Goal: Task Accomplishment & Management: Complete application form

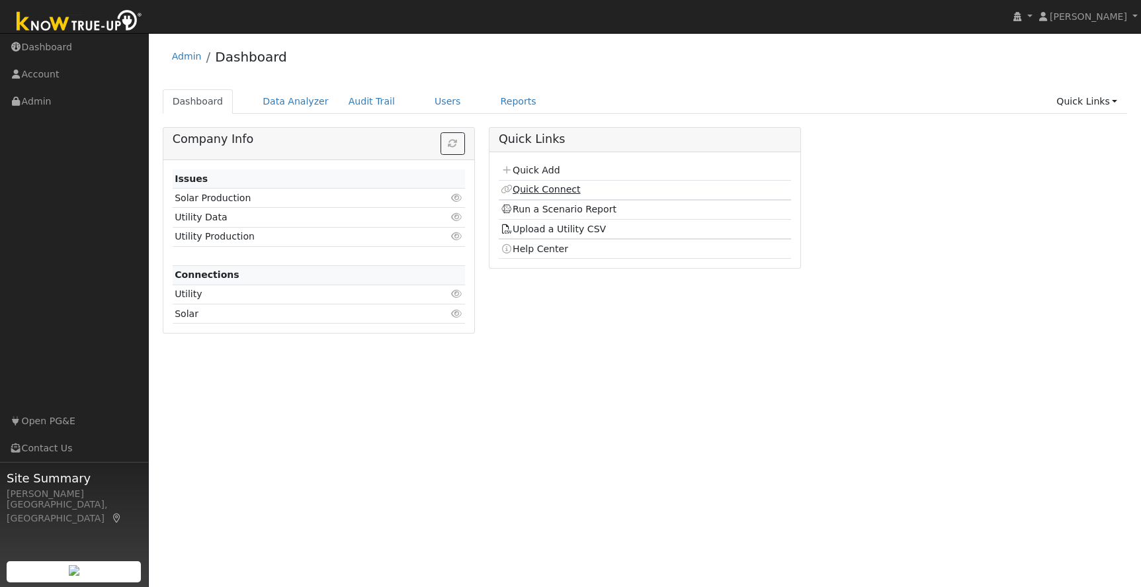
click at [570, 187] on link "Quick Connect" at bounding box center [540, 189] width 79 height 11
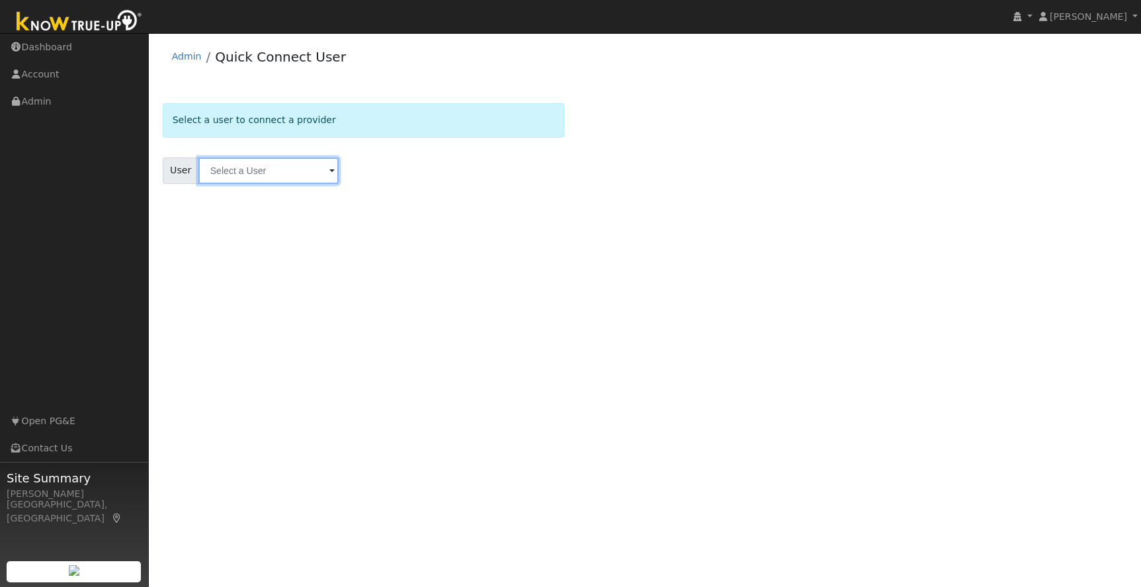
click at [243, 167] on input "text" at bounding box center [268, 170] width 140 height 26
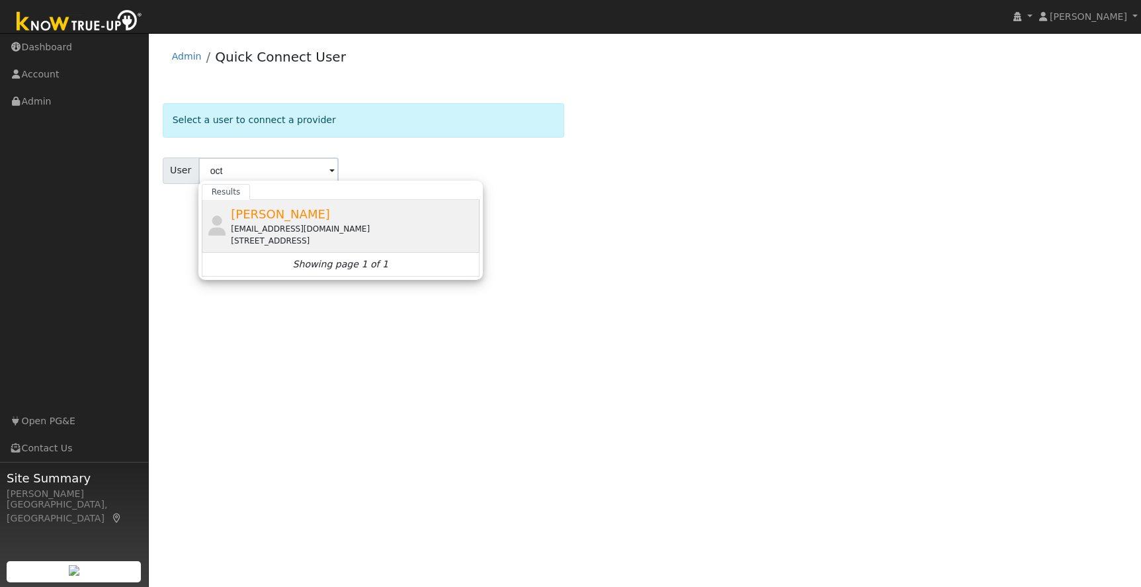
click at [292, 227] on div "octaviojimenez14@gmail.com" at bounding box center [353, 229] width 245 height 12
type input "Octavio Jimenez"
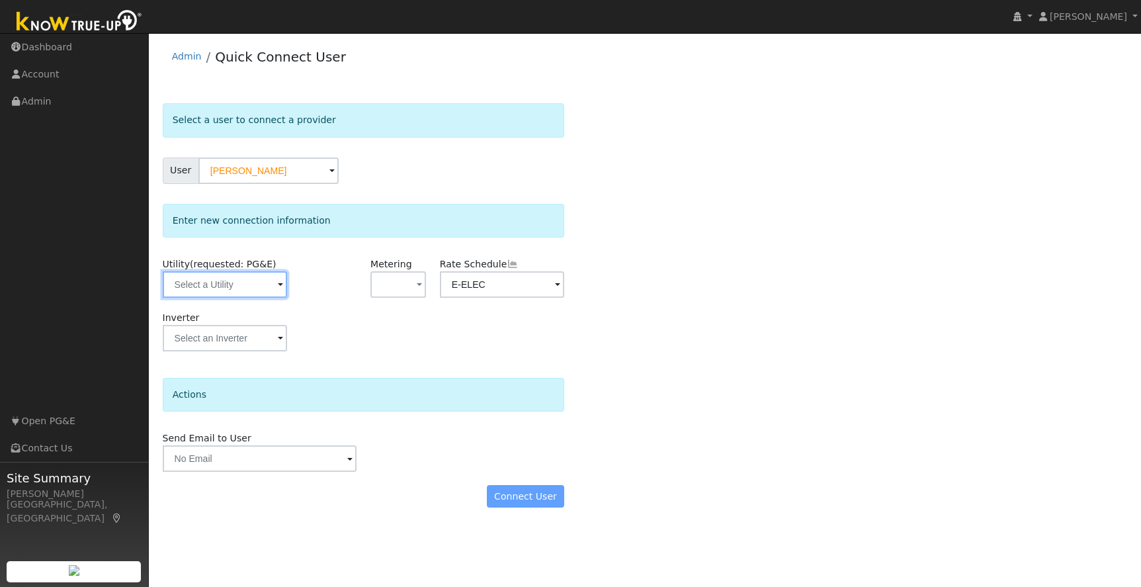
click at [231, 285] on input "text" at bounding box center [225, 284] width 125 height 26
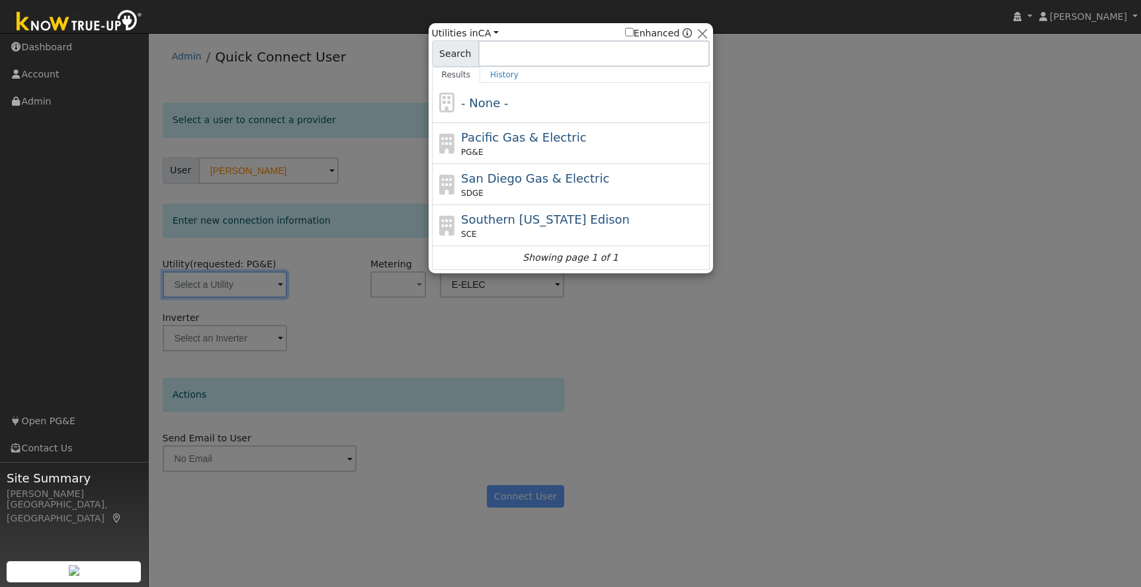
click at [637, 146] on div "PG&E" at bounding box center [583, 152] width 245 height 12
type input "PG&E"
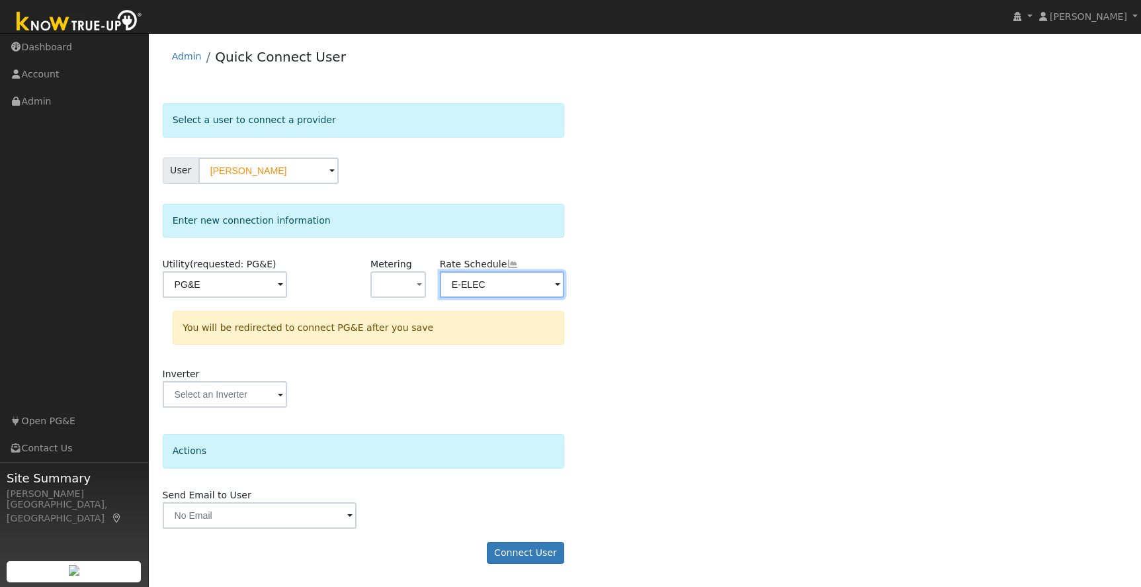
click at [544, 281] on input "E-ELEC" at bounding box center [502, 284] width 125 height 26
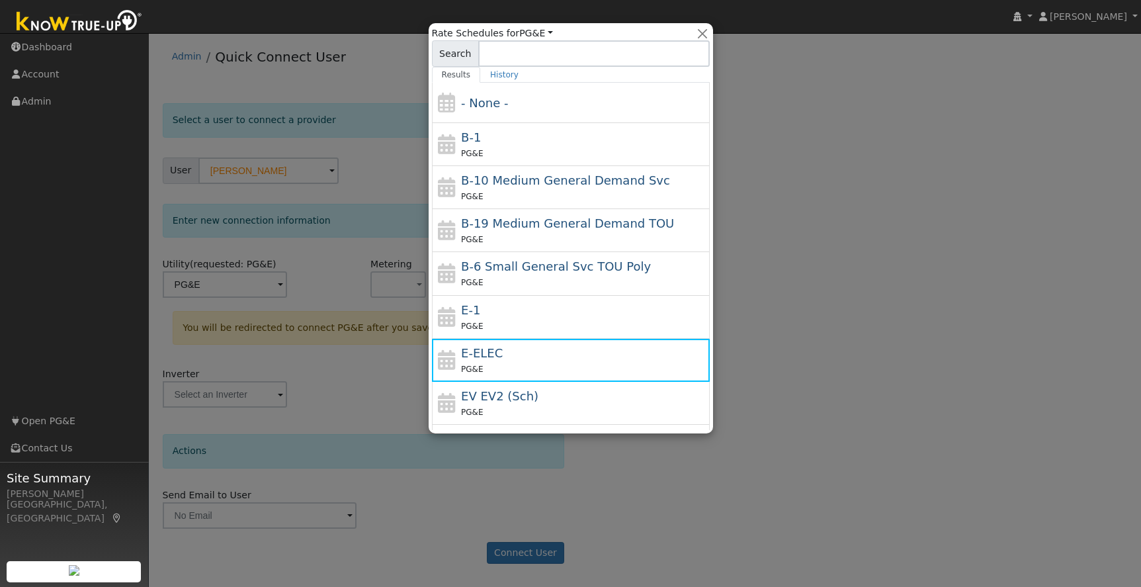
click at [785, 362] on div at bounding box center [570, 293] width 1141 height 587
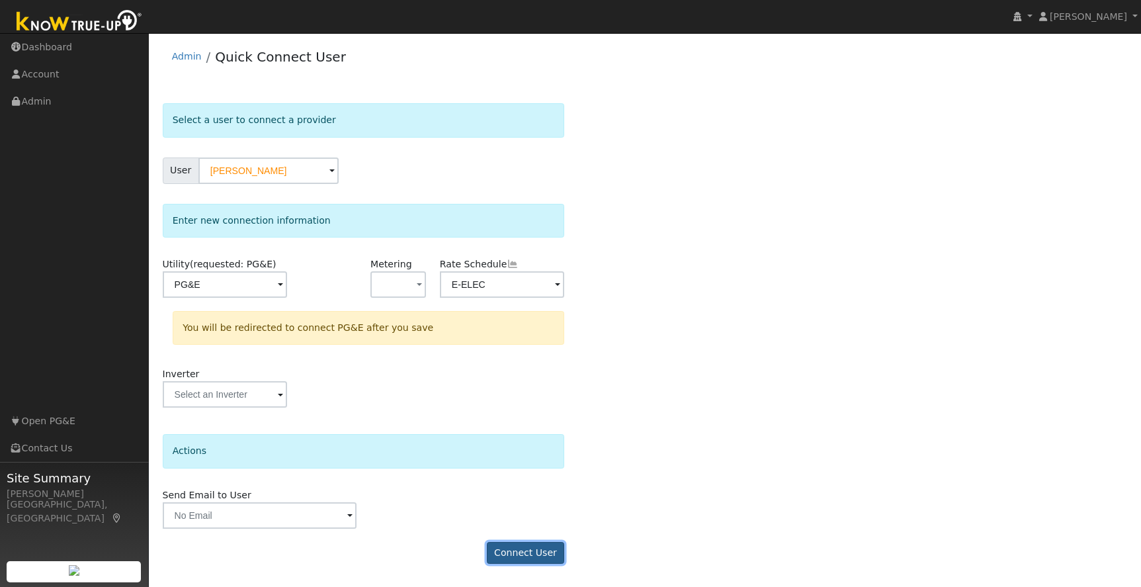
click at [528, 553] on button "Connect User" at bounding box center [526, 553] width 78 height 22
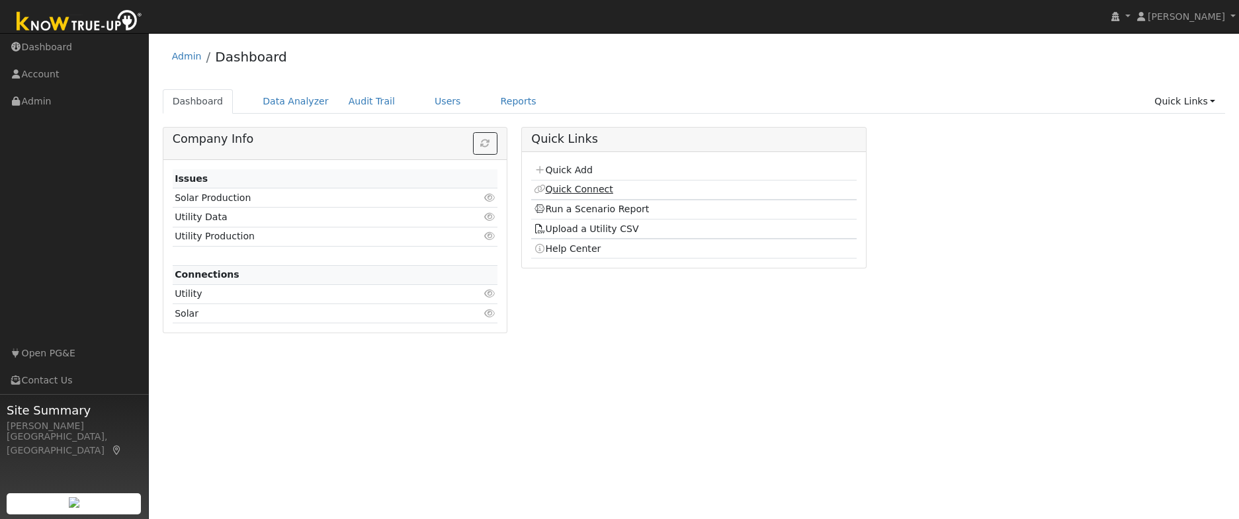
click at [571, 193] on link "Quick Connect" at bounding box center [573, 189] width 79 height 11
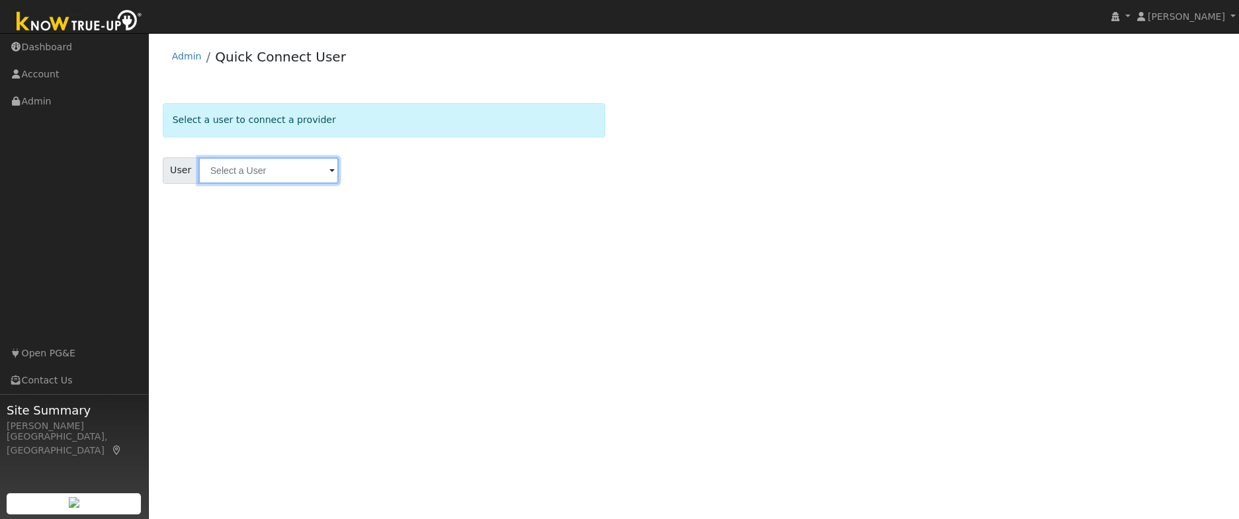
click at [231, 171] on input "text" at bounding box center [268, 170] width 140 height 26
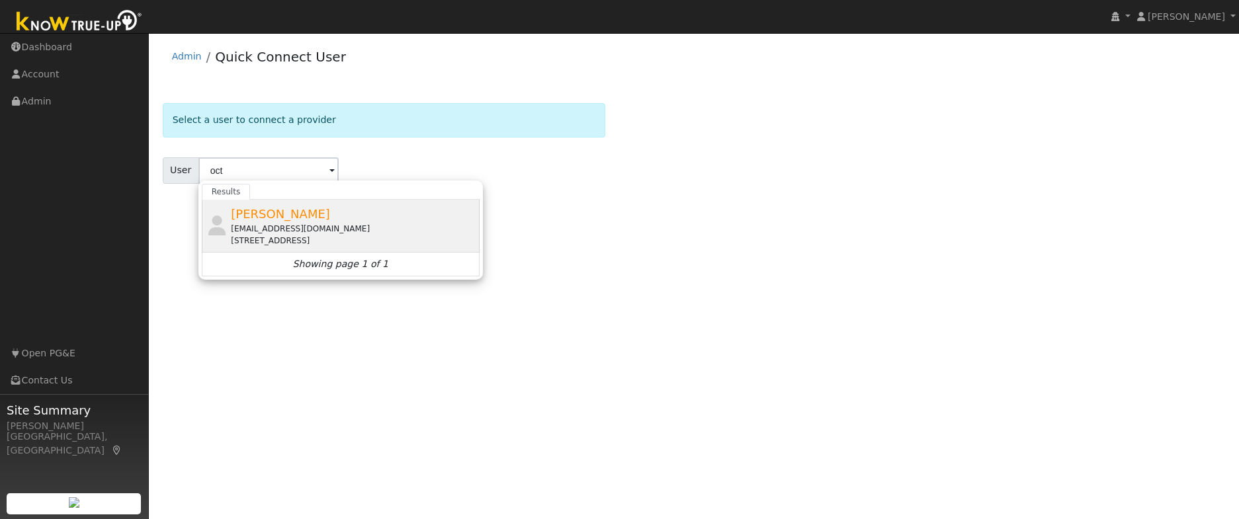
click at [270, 229] on div "octaviojimenez14@gmail.com" at bounding box center [353, 229] width 245 height 12
type input "Octavio Jimenez"
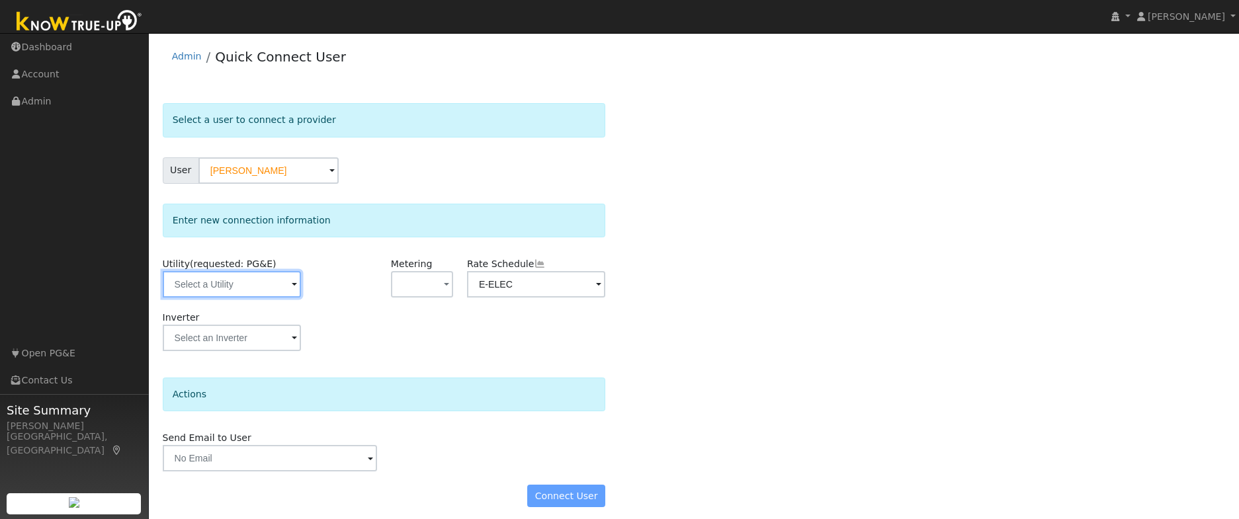
click at [220, 287] on input "text" at bounding box center [232, 284] width 138 height 26
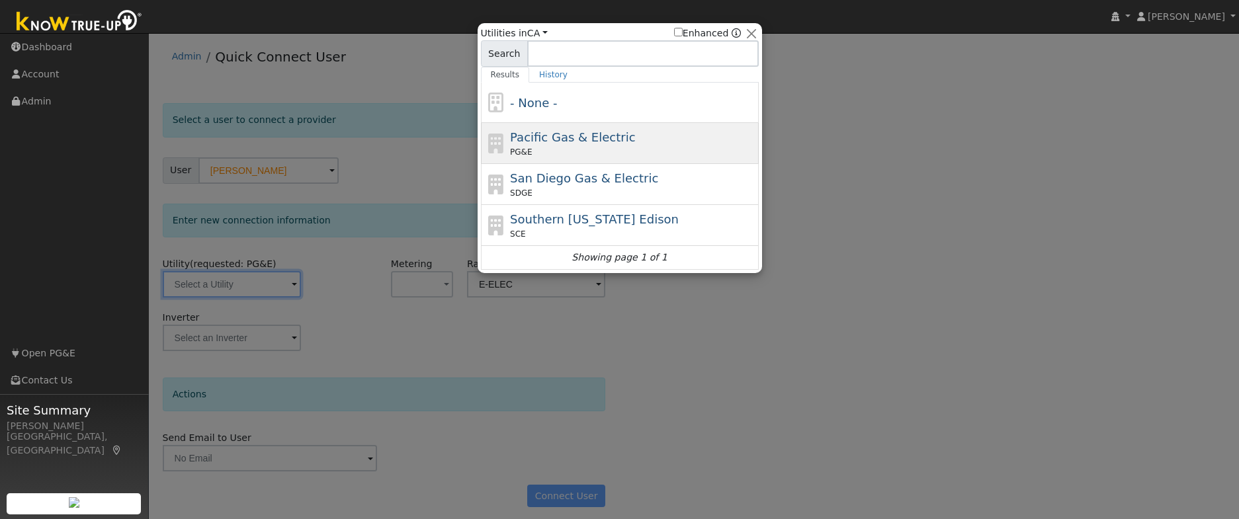
click at [610, 147] on div "PG&E" at bounding box center [632, 152] width 245 height 12
type input "PG&E"
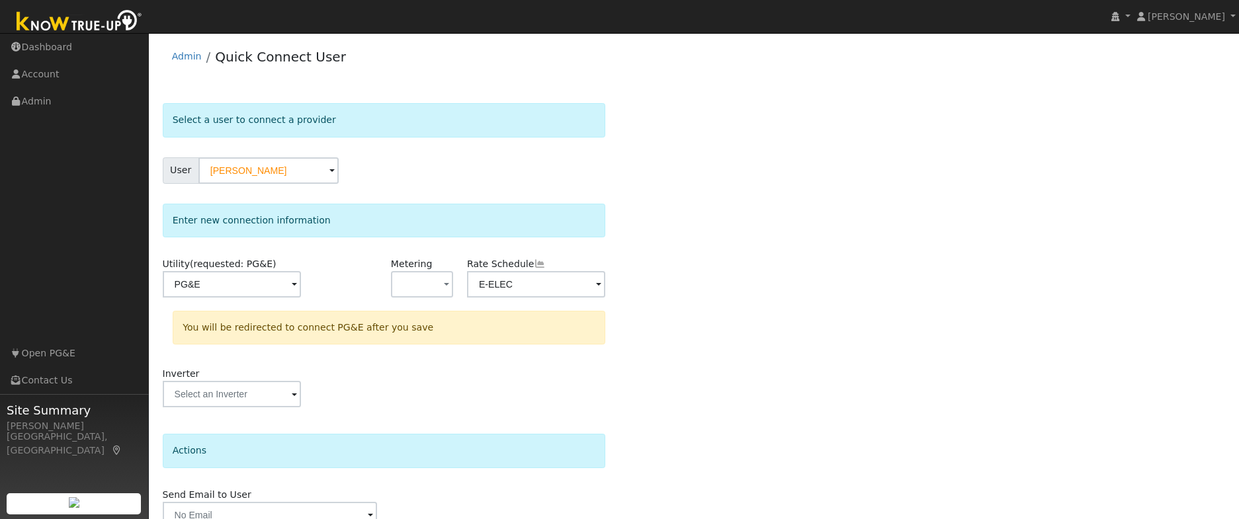
scroll to position [64, 0]
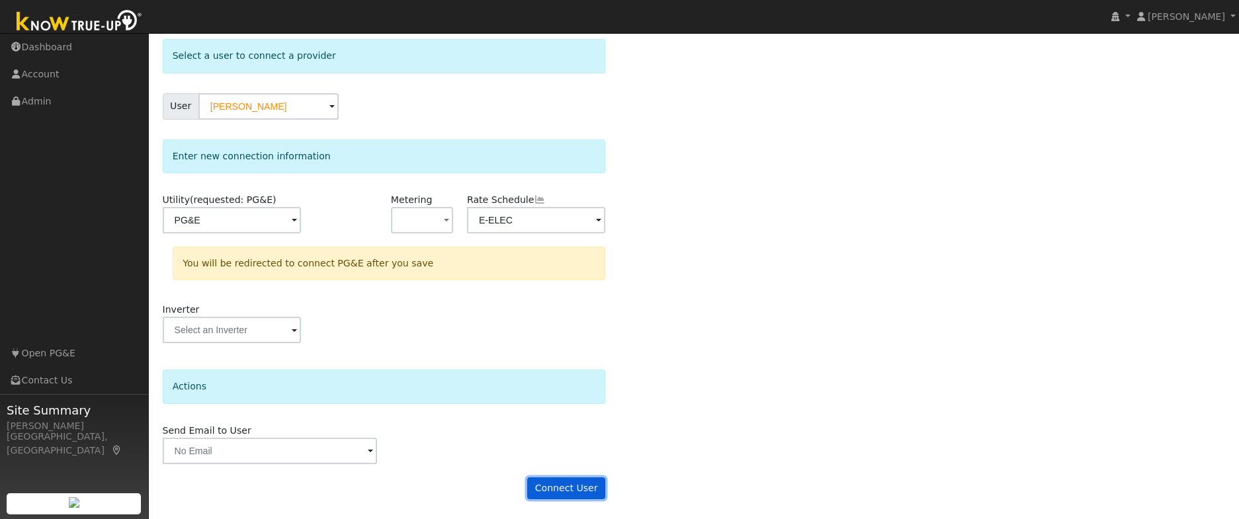
click at [546, 489] on button "Connect User" at bounding box center [566, 488] width 78 height 22
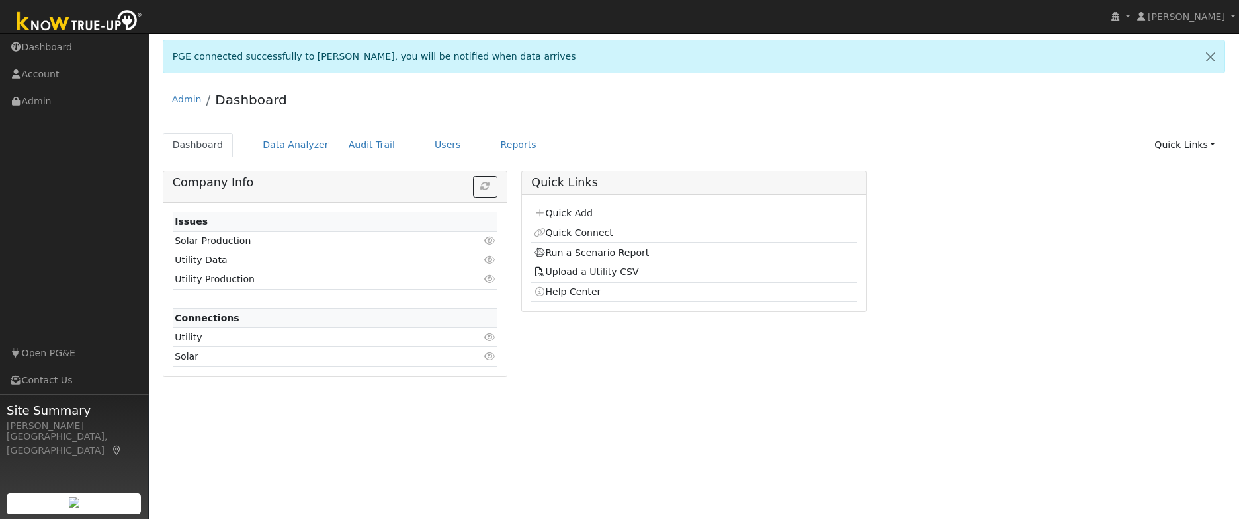
click at [573, 252] on link "Run a Scenario Report" at bounding box center [592, 252] width 116 height 11
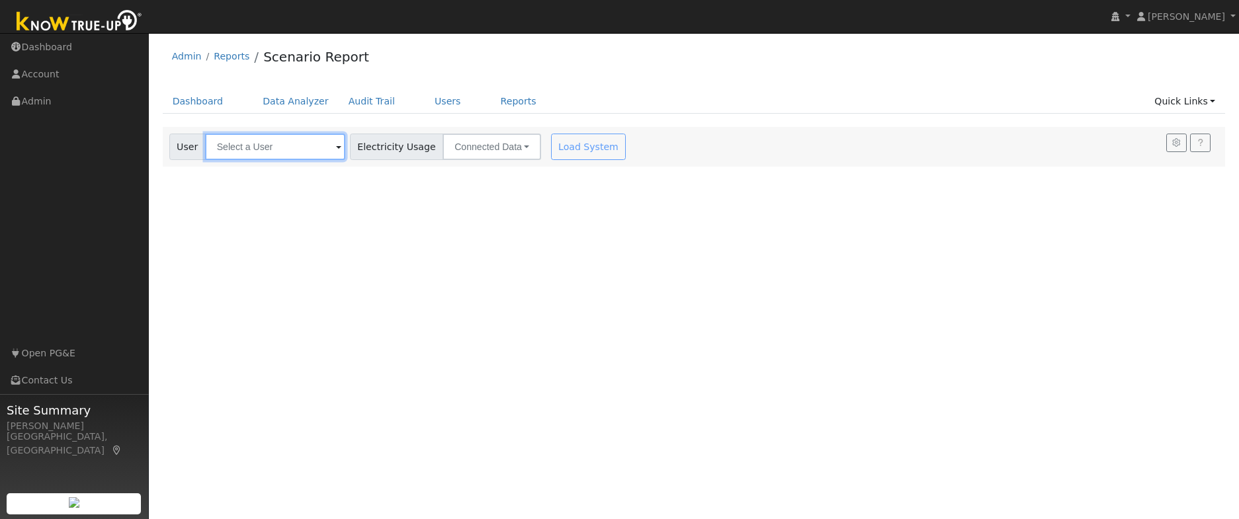
click at [288, 153] on input "text" at bounding box center [275, 147] width 140 height 26
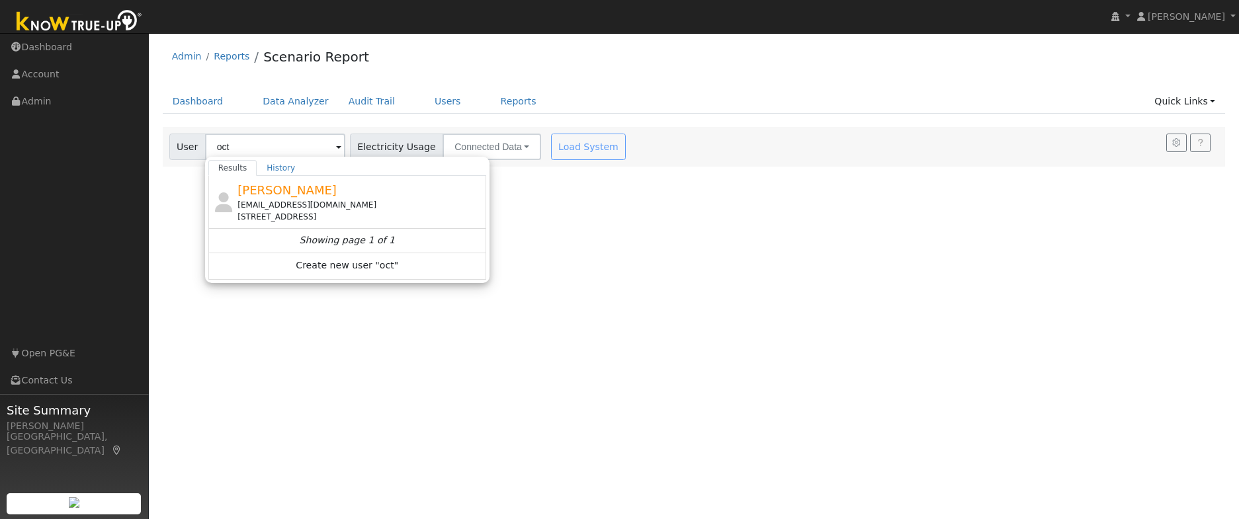
click at [317, 198] on div "Octavio Jimenez octaviojimenez14@gmail.com 20480 Phoenix Lake Road, Sonora, CA …" at bounding box center [359, 202] width 245 height 42
type input "Octavio Jimenez"
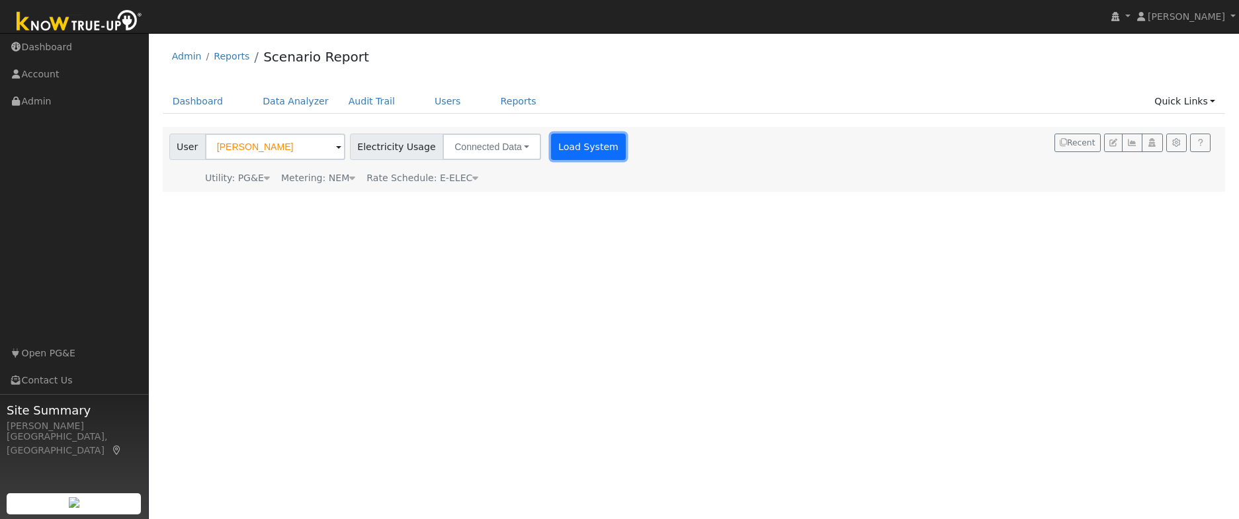
click at [563, 149] on button "Load System" at bounding box center [588, 147] width 75 height 26
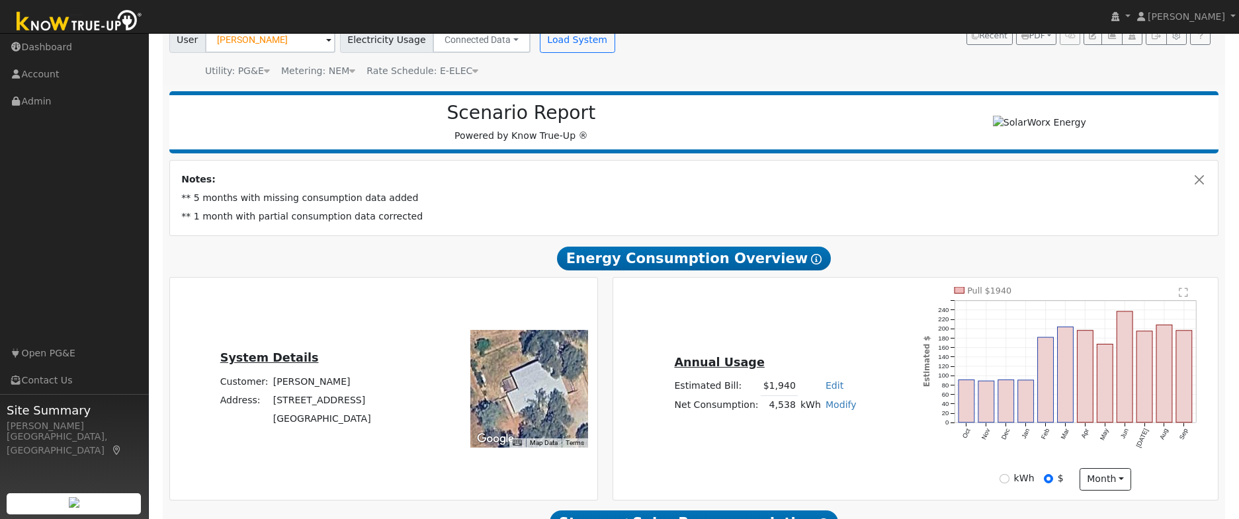
scroll to position [89, 0]
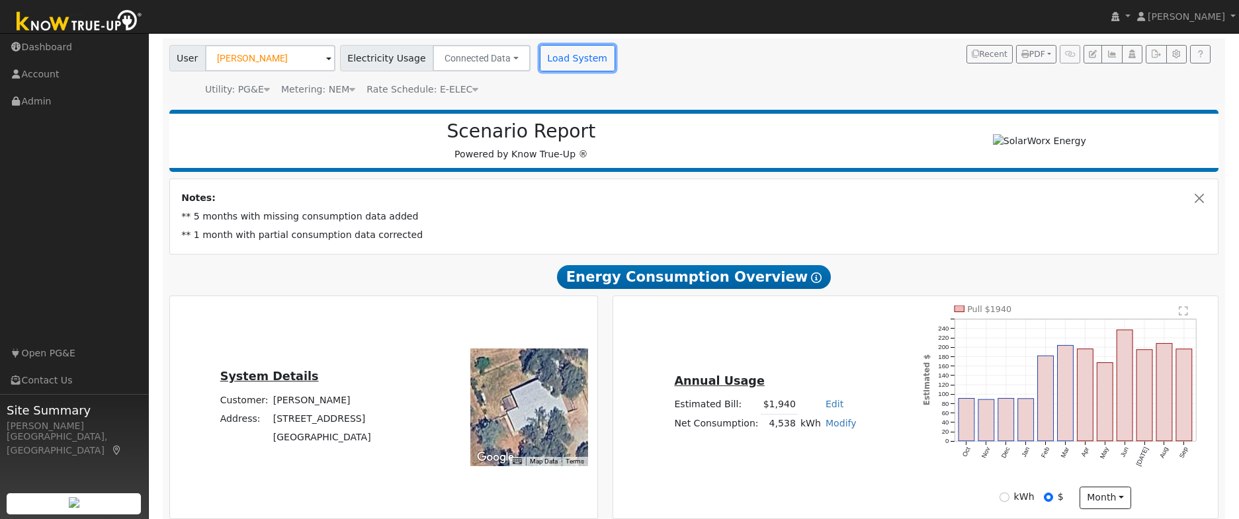
click at [550, 58] on button "Load System" at bounding box center [577, 58] width 75 height 26
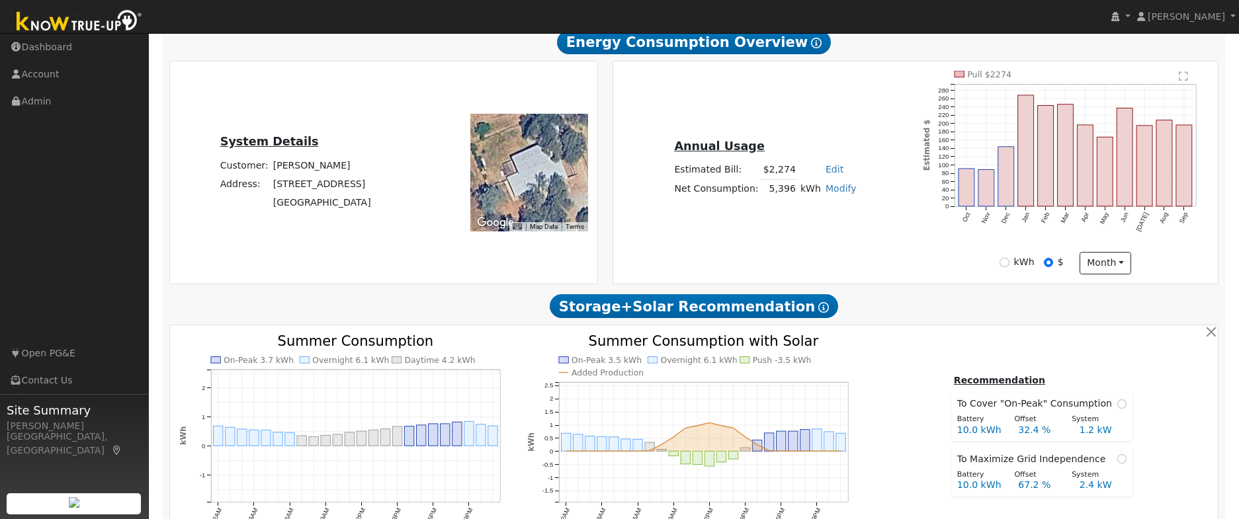
scroll to position [325, 0]
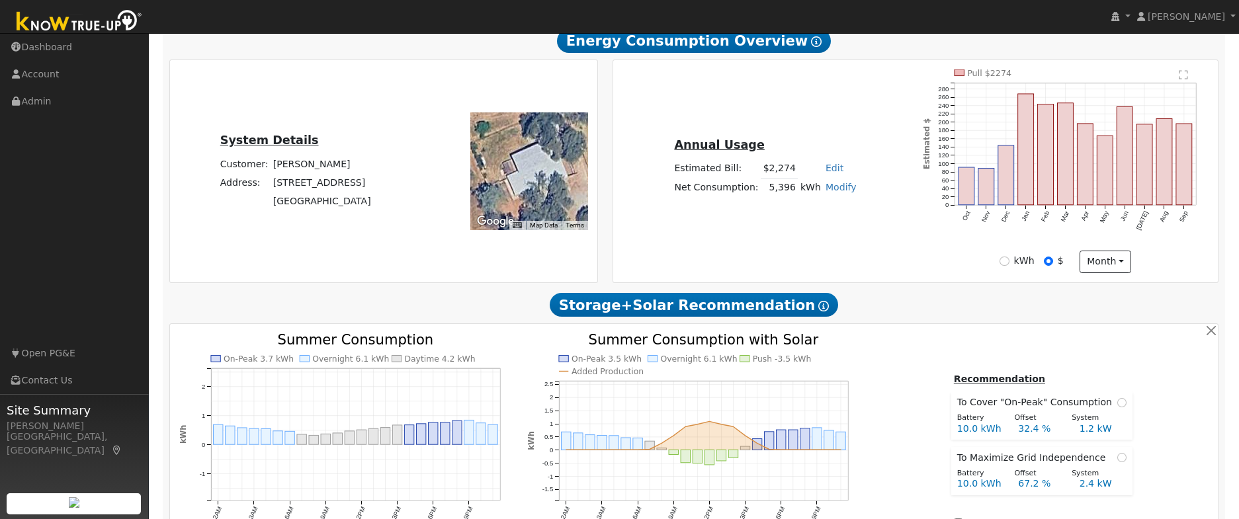
drag, startPoint x: 997, startPoint y: 259, endPoint x: 1012, endPoint y: 227, distance: 34.9
click at [997, 257] on div "kWh $ month Day Month" at bounding box center [1065, 262] width 300 height 22
click at [873, 249] on div "Annual Usage Estimated Bill: $2,274 Edit Estimated Bill $ Annual Net Consumptio…" at bounding box center [915, 171] width 600 height 204
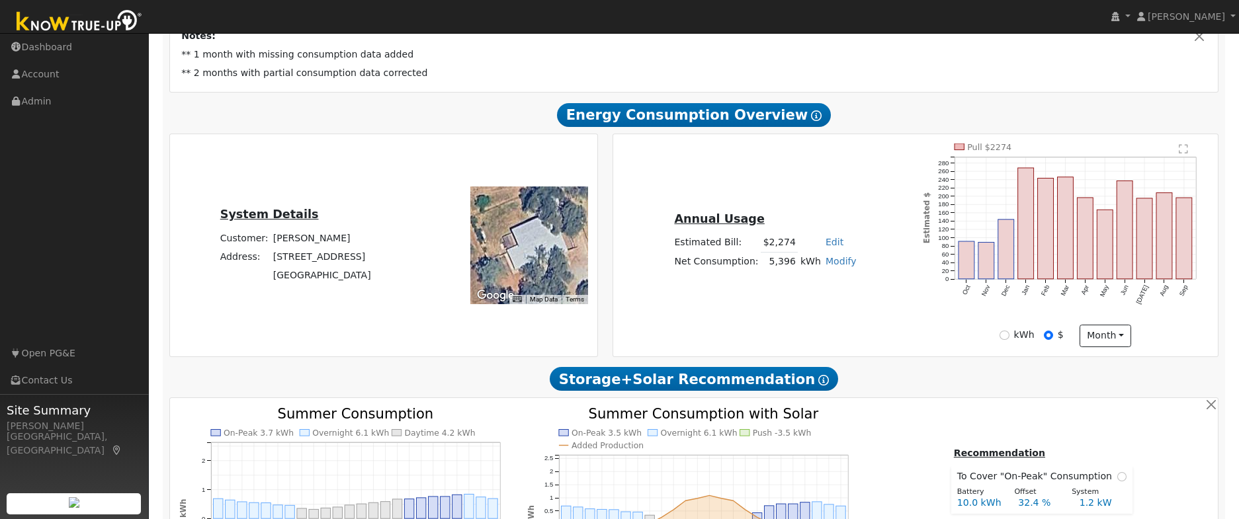
scroll to position [243, 0]
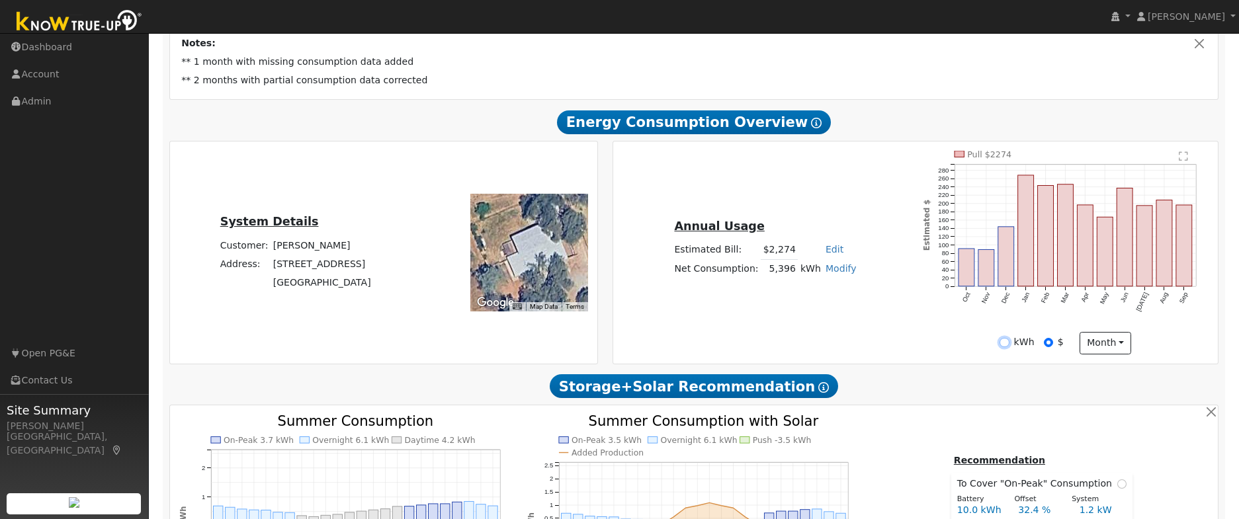
click at [1007, 341] on input "kWh" at bounding box center [1003, 342] width 9 height 9
radio input "true"
radio input "false"
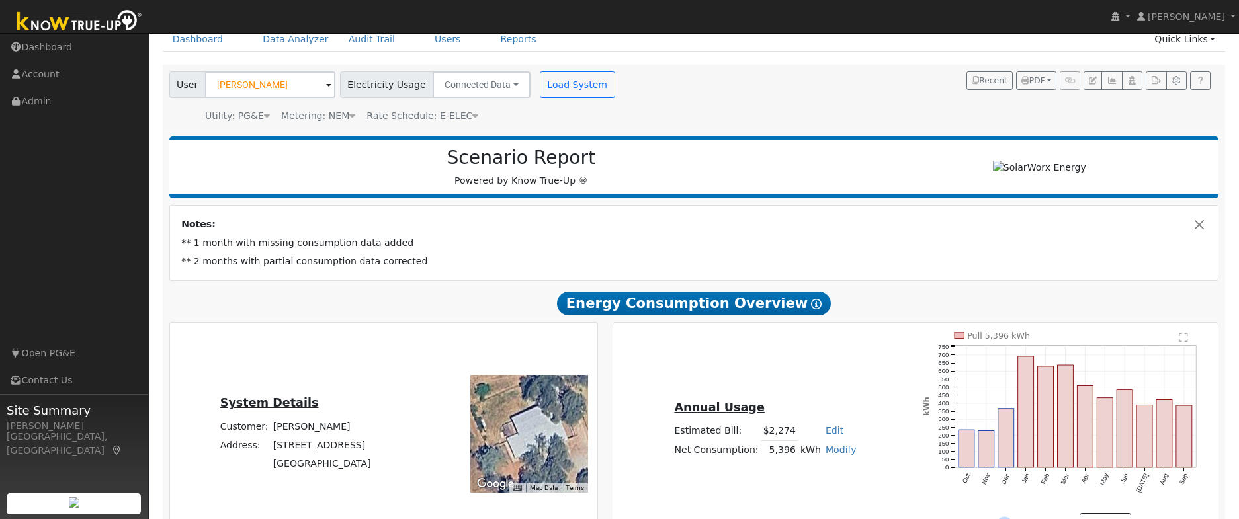
scroll to position [67, 0]
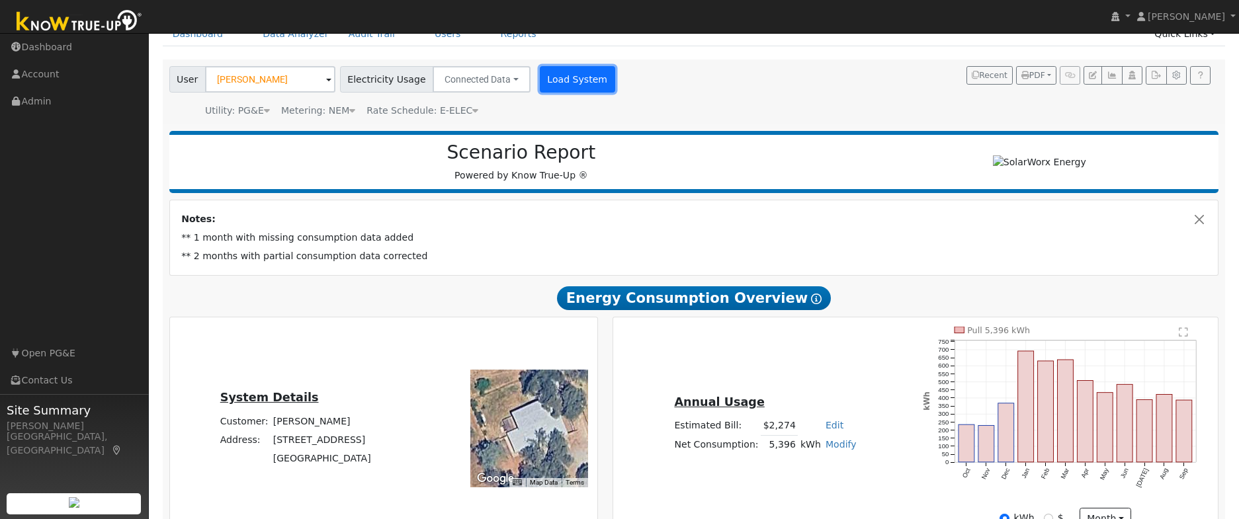
click at [554, 83] on button "Load System" at bounding box center [577, 79] width 75 height 26
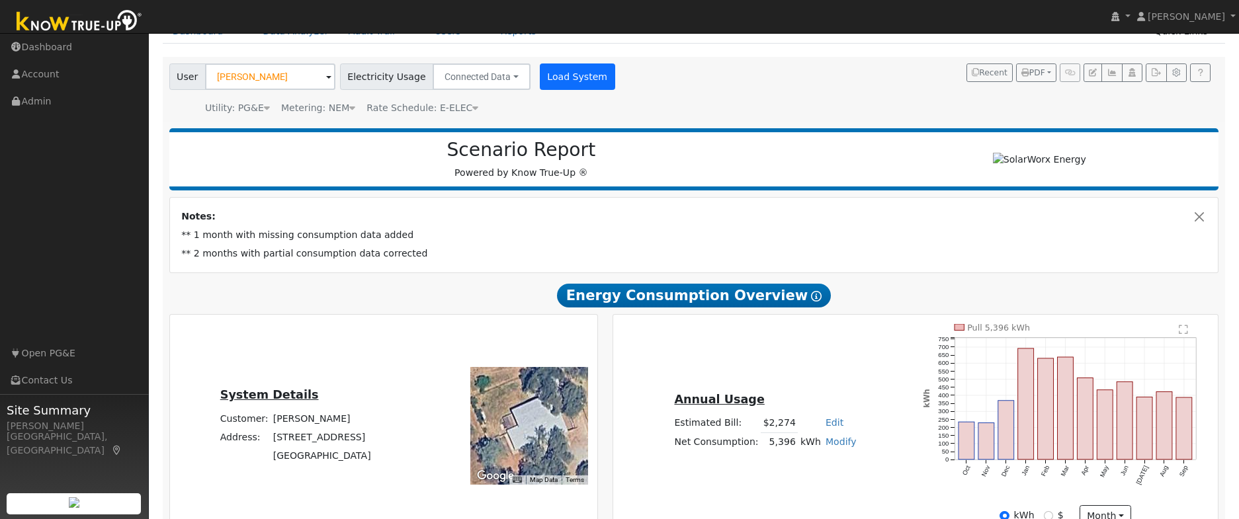
scroll to position [33, 0]
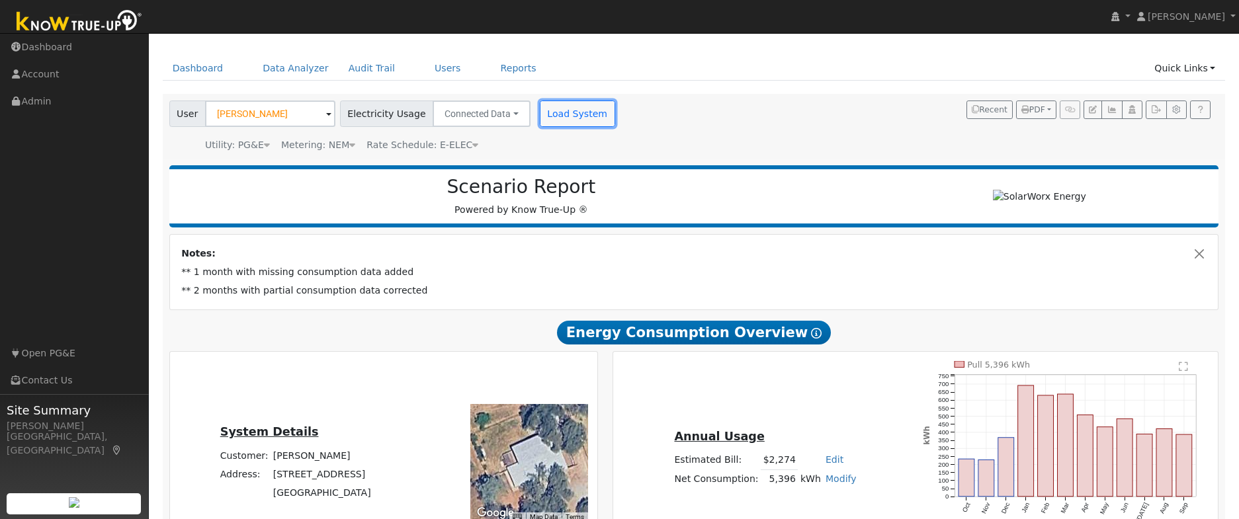
click at [557, 109] on button "Load System" at bounding box center [577, 114] width 75 height 26
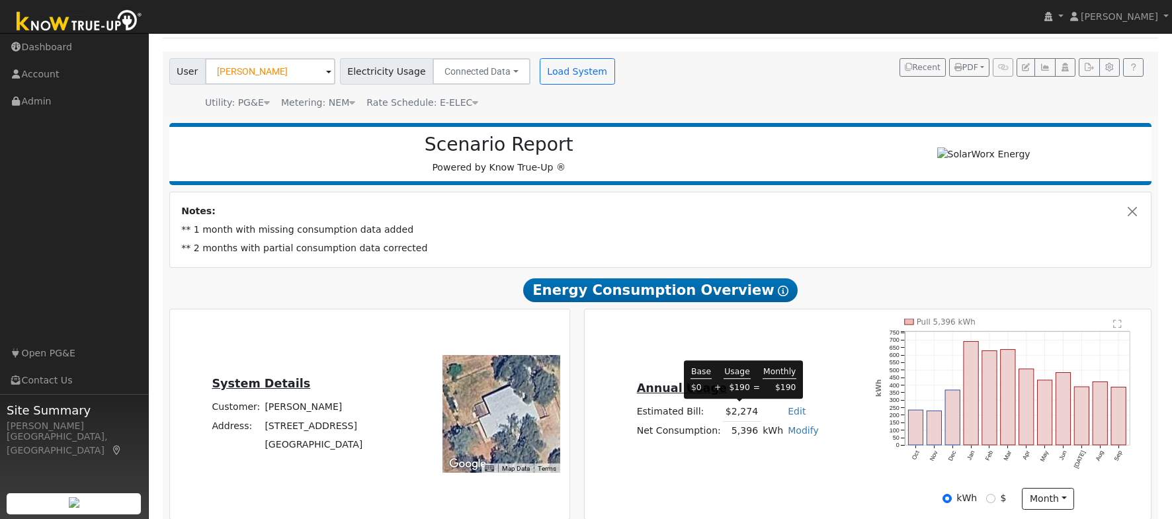
scroll to position [74, 0]
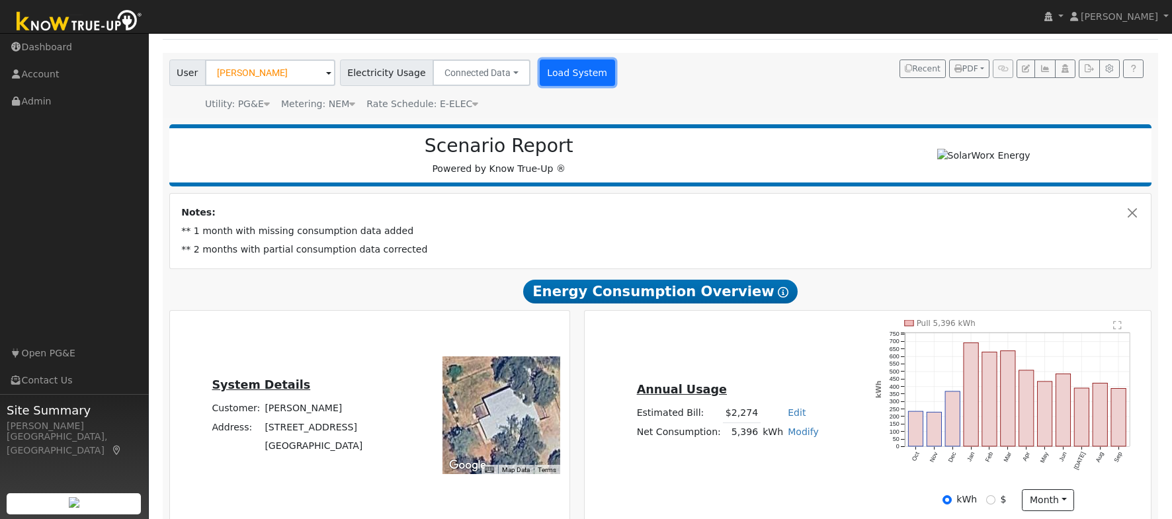
click at [575, 69] on button "Load System" at bounding box center [577, 73] width 75 height 26
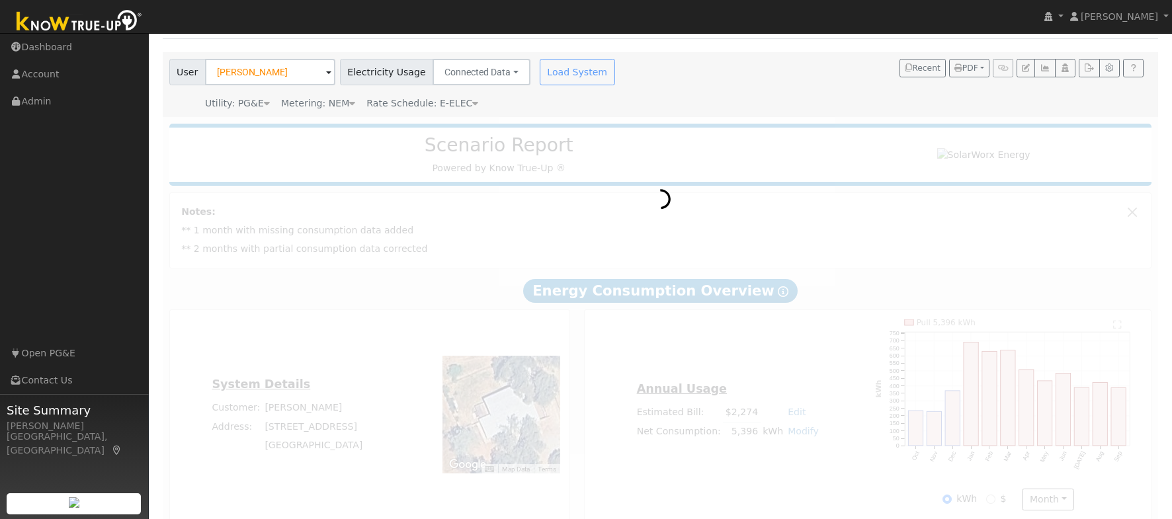
scroll to position [89, 0]
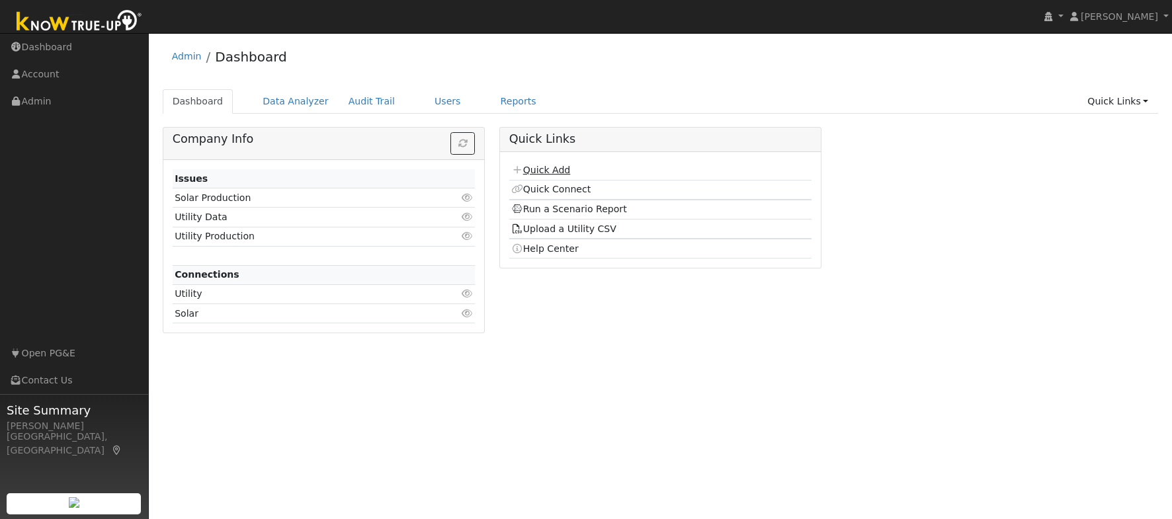
click at [561, 174] on link "Quick Add" at bounding box center [540, 170] width 59 height 11
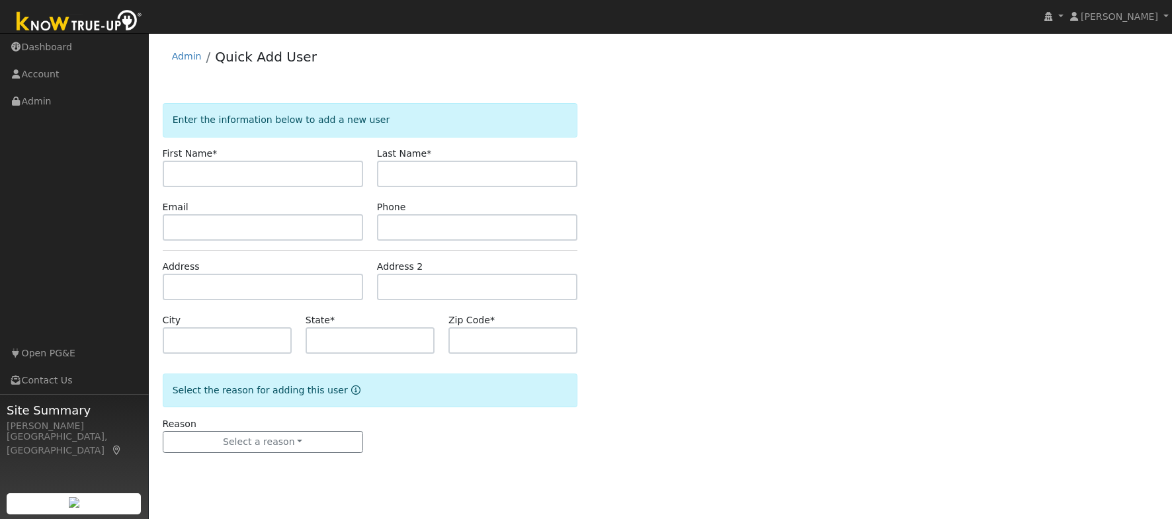
click at [210, 175] on input "text" at bounding box center [263, 174] width 200 height 26
type input "Olga"
type input "Bergelson"
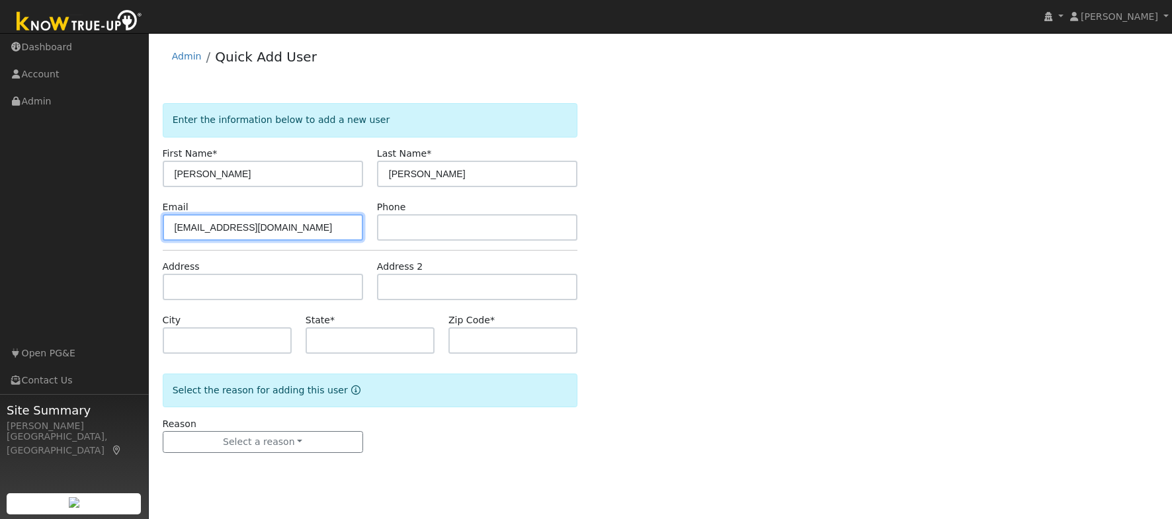
type input "obergelson@gmail.com"
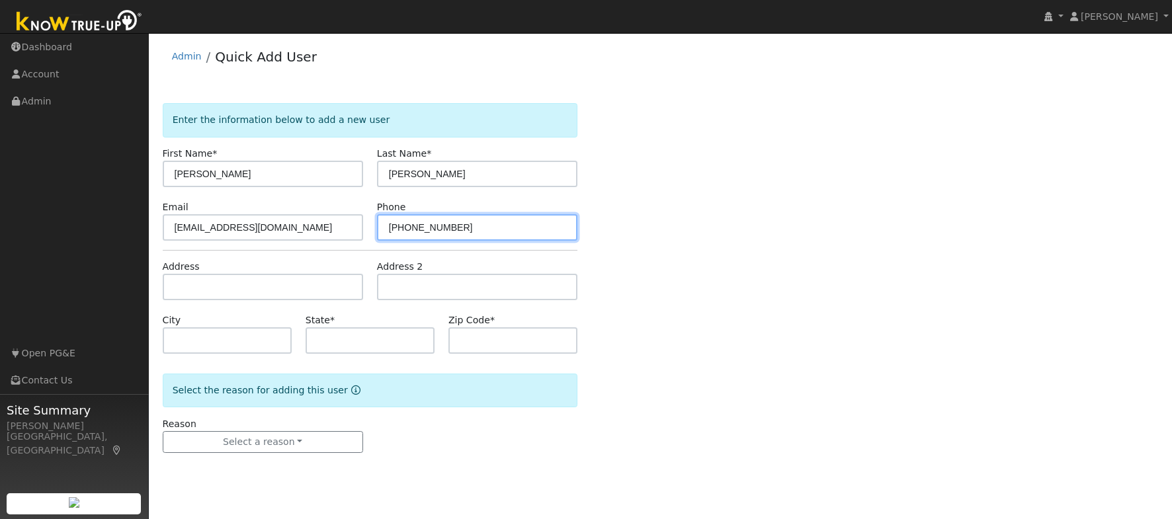
type input "415-652-7270"
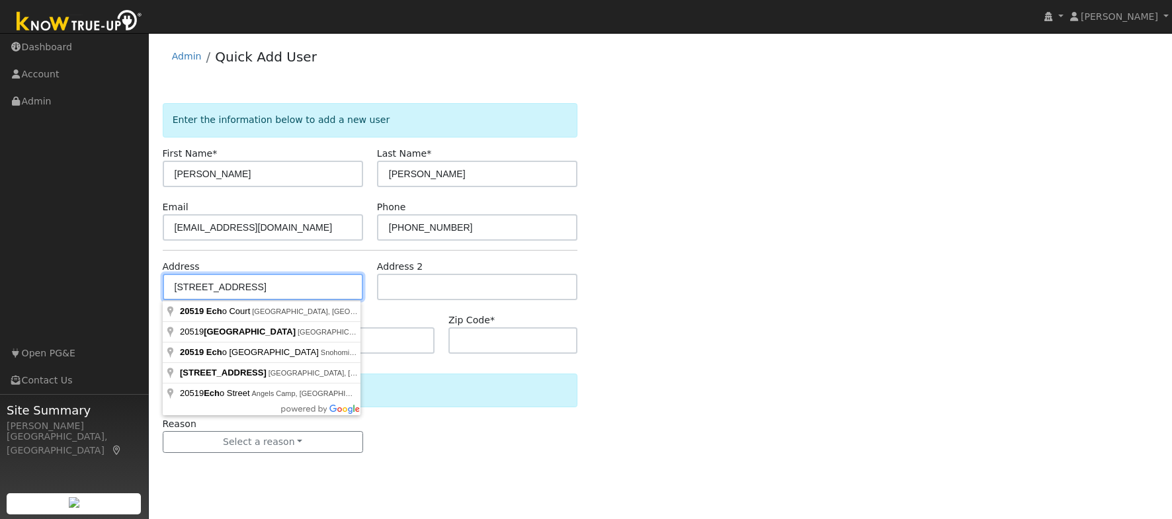
type input "[STREET_ADDRESS]"
type input "Groveland"
type input "CA"
type input "95321"
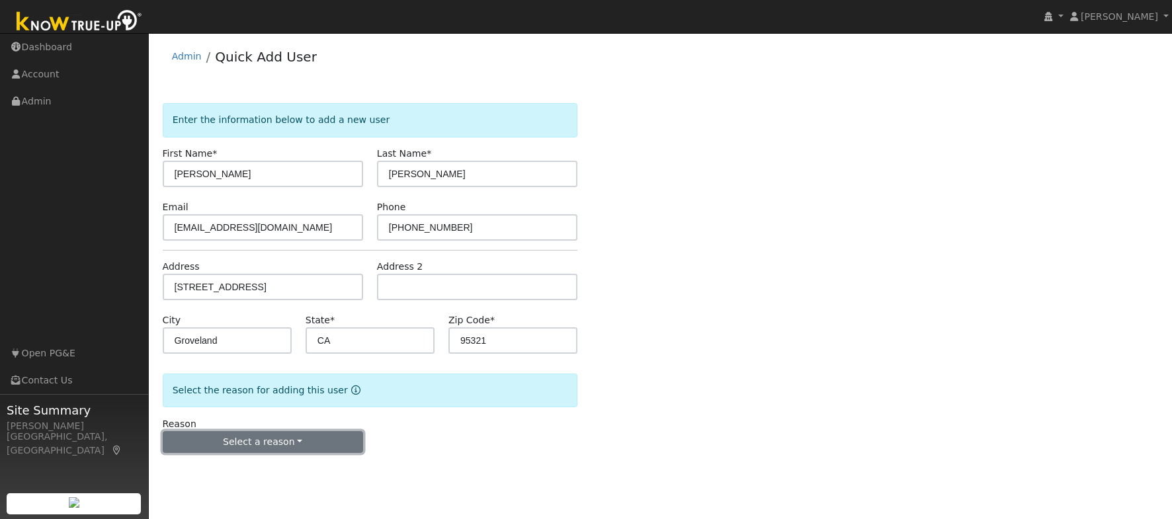
click at [274, 440] on button "Select a reason" at bounding box center [263, 442] width 200 height 22
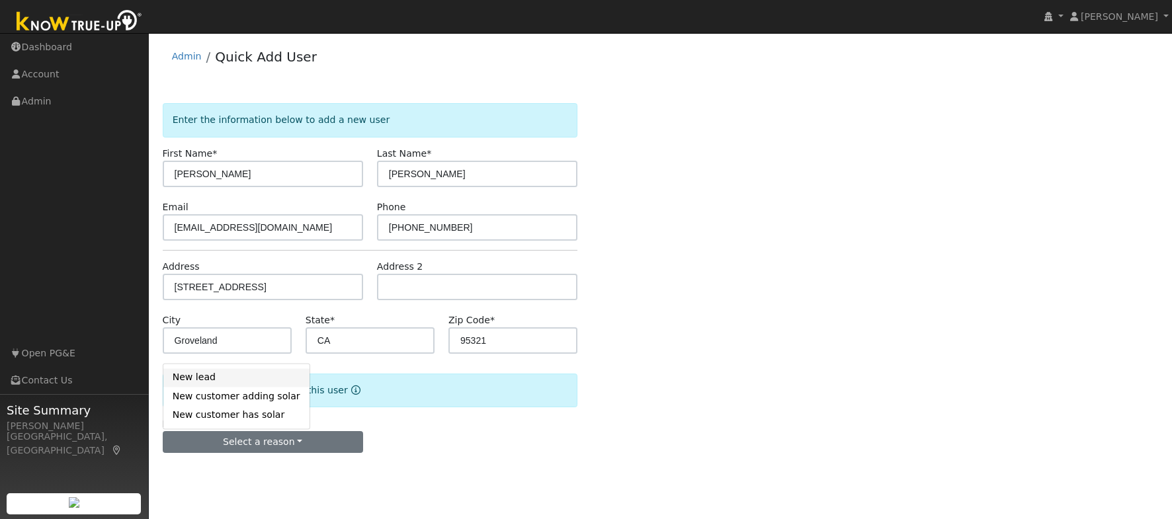
click at [205, 374] on link "New lead" at bounding box center [236, 377] width 146 height 19
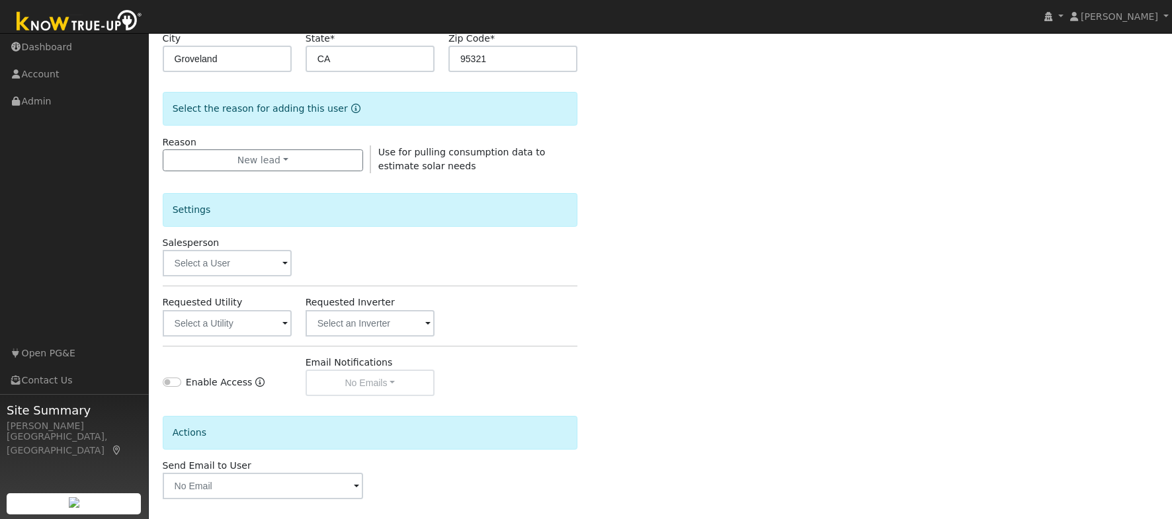
scroll to position [337, 0]
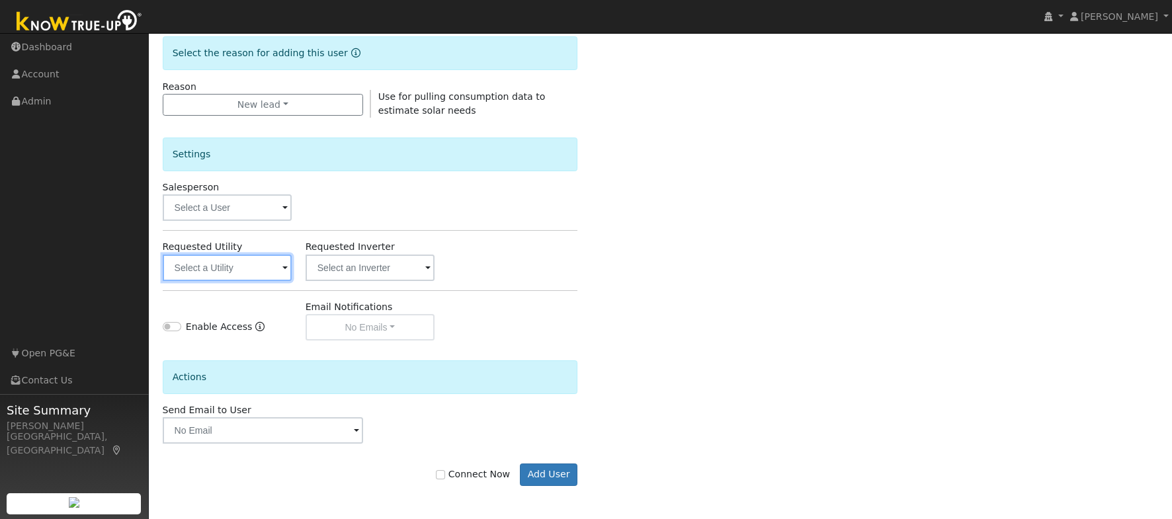
click at [204, 270] on input "text" at bounding box center [227, 268] width 129 height 26
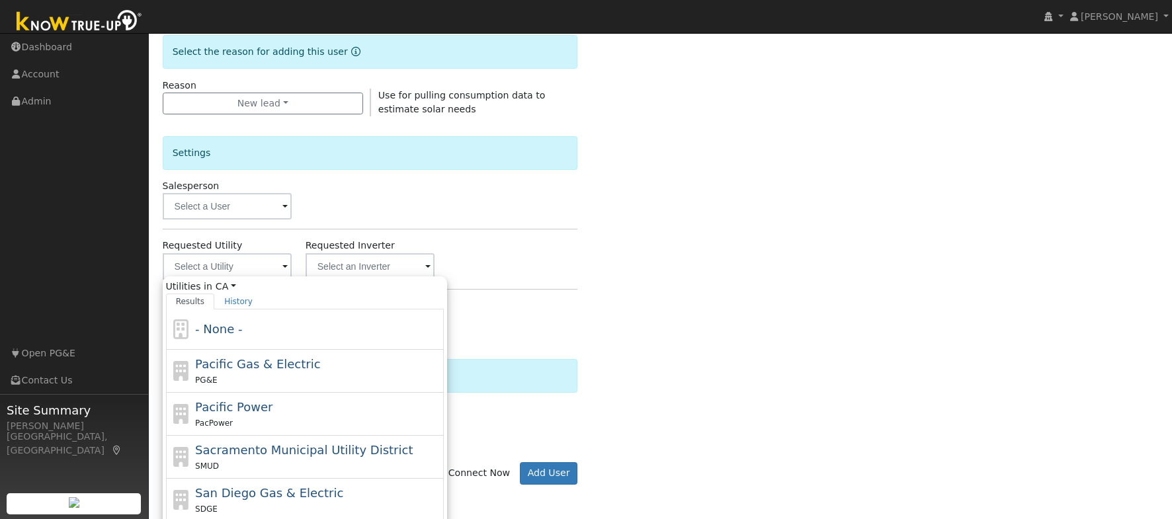
click at [280, 355] on div "Pacific Gas & Electric PG&E" at bounding box center [317, 371] width 245 height 32
type input "Pacific Gas & Electric"
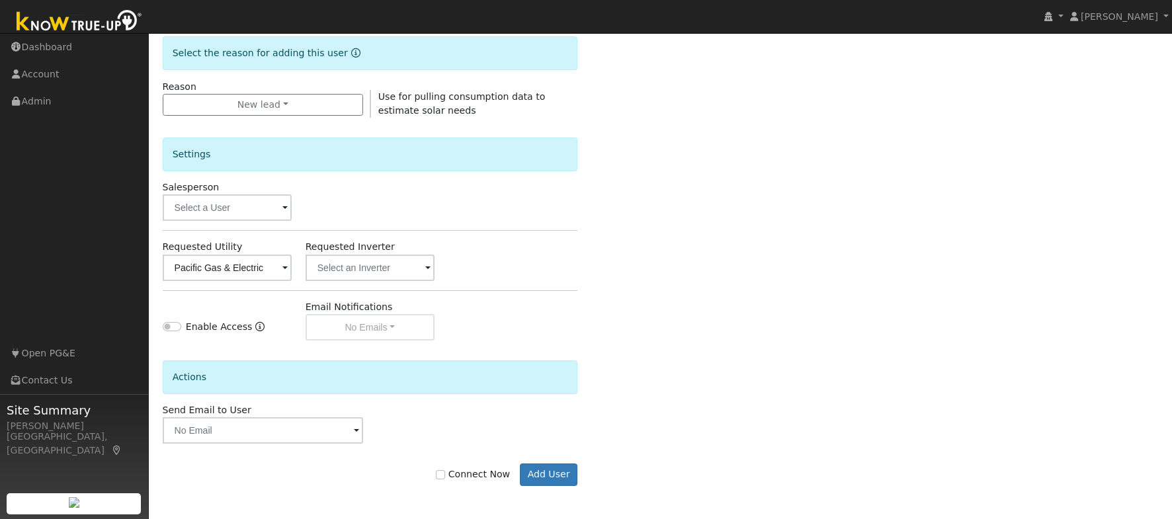
scroll to position [337, 0]
click at [445, 473] on input "Connect Now" at bounding box center [440, 474] width 9 height 9
checkbox input "true"
click at [524, 475] on button "Add User" at bounding box center [549, 475] width 58 height 22
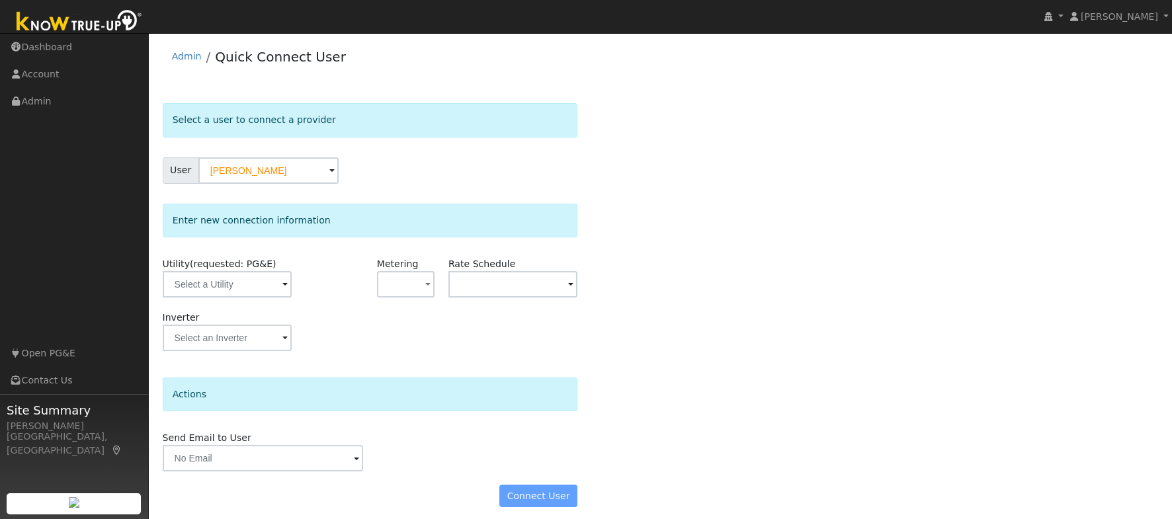
scroll to position [8, 0]
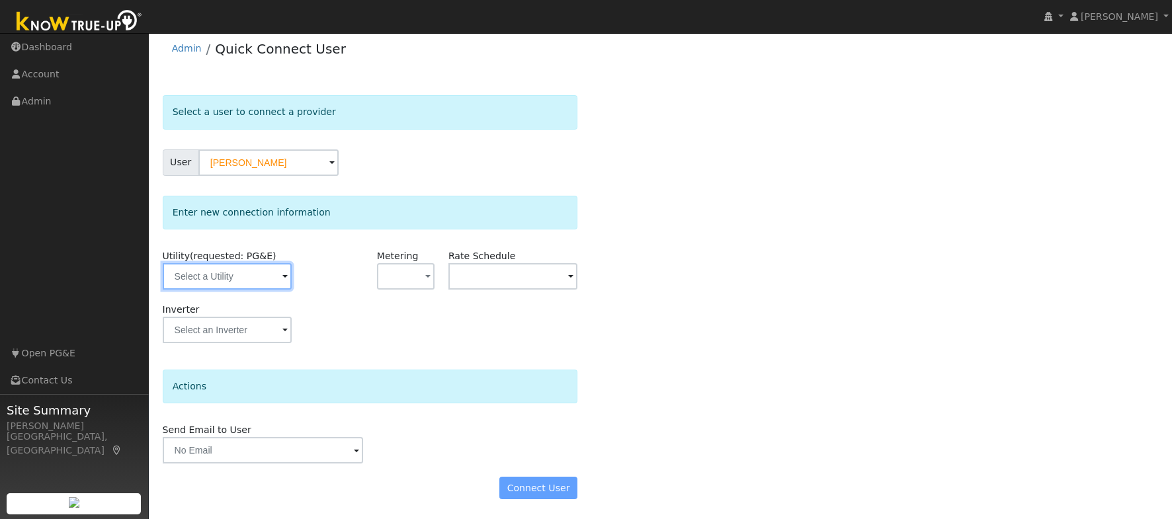
click at [203, 280] on input "text" at bounding box center [227, 276] width 129 height 26
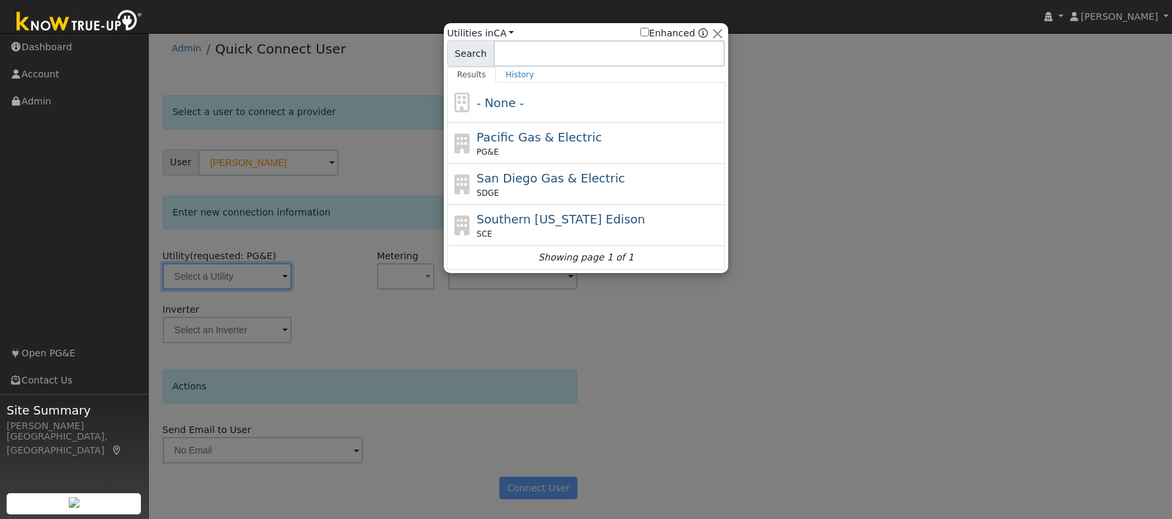
drag, startPoint x: 618, startPoint y: 147, endPoint x: 554, endPoint y: 190, distance: 76.8
click at [618, 147] on div "PG&E" at bounding box center [599, 152] width 245 height 12
type input "PG&E"
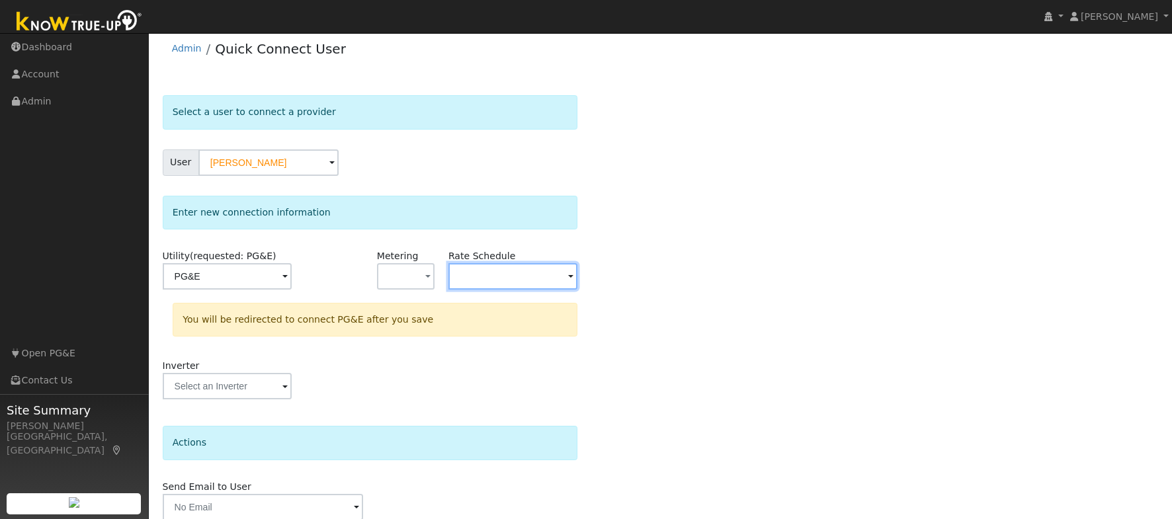
click at [510, 273] on input "text" at bounding box center [512, 276] width 129 height 26
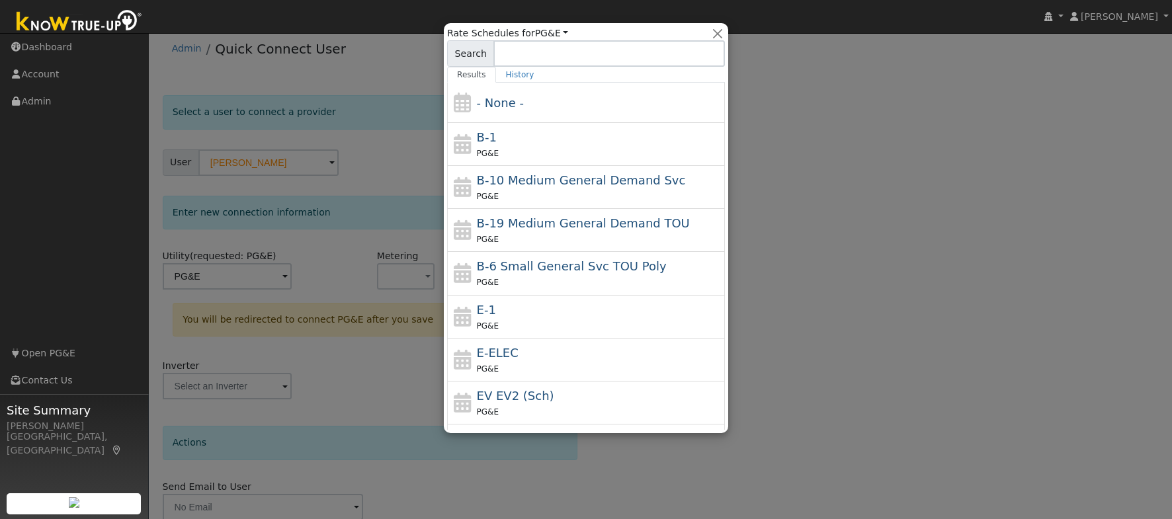
click at [606, 358] on div "E-ELEC PG&E" at bounding box center [599, 360] width 245 height 32
type input "E-ELEC"
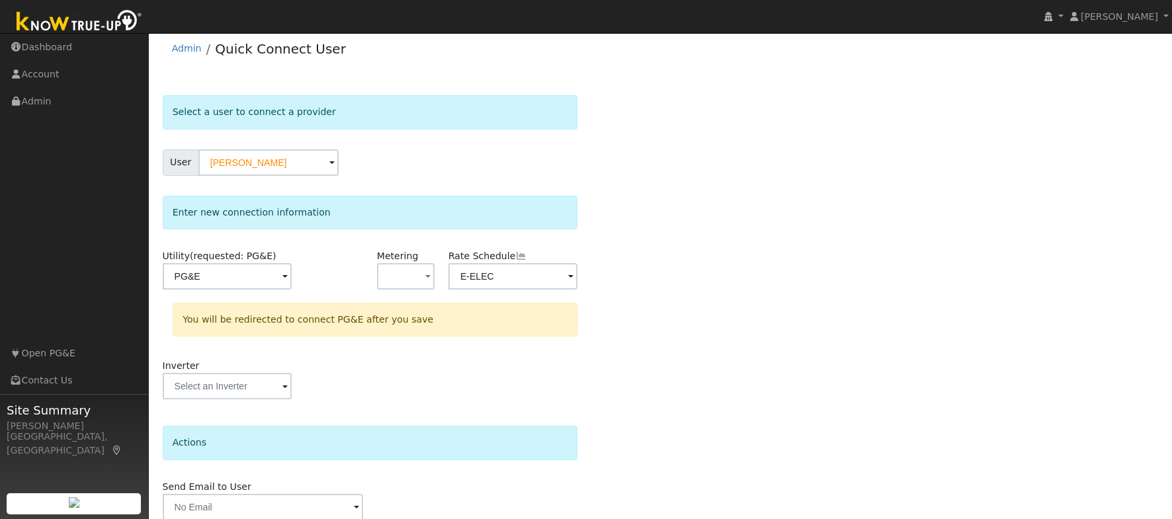
scroll to position [64, 0]
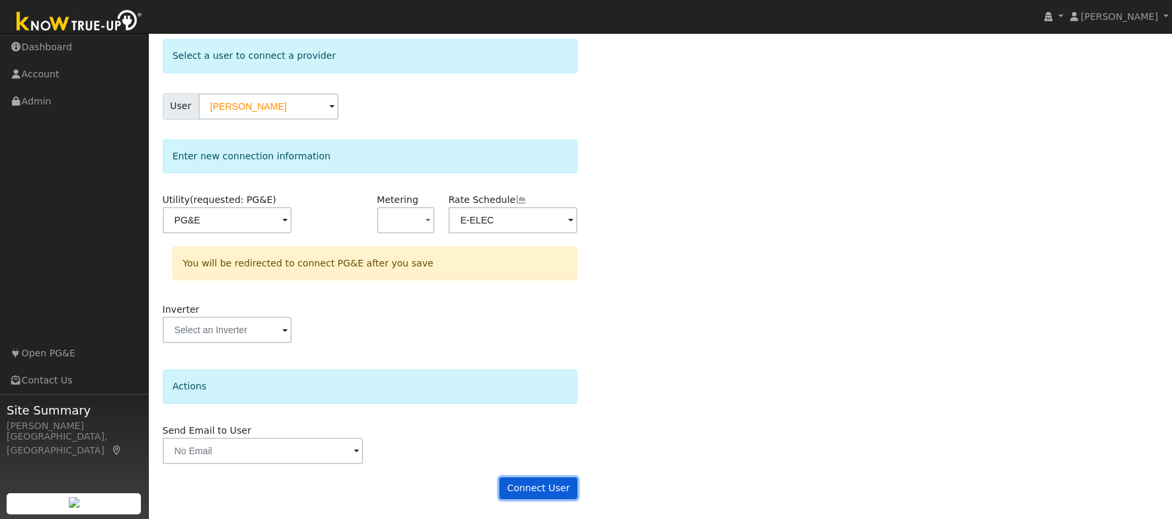
click at [528, 487] on button "Connect User" at bounding box center [538, 488] width 78 height 22
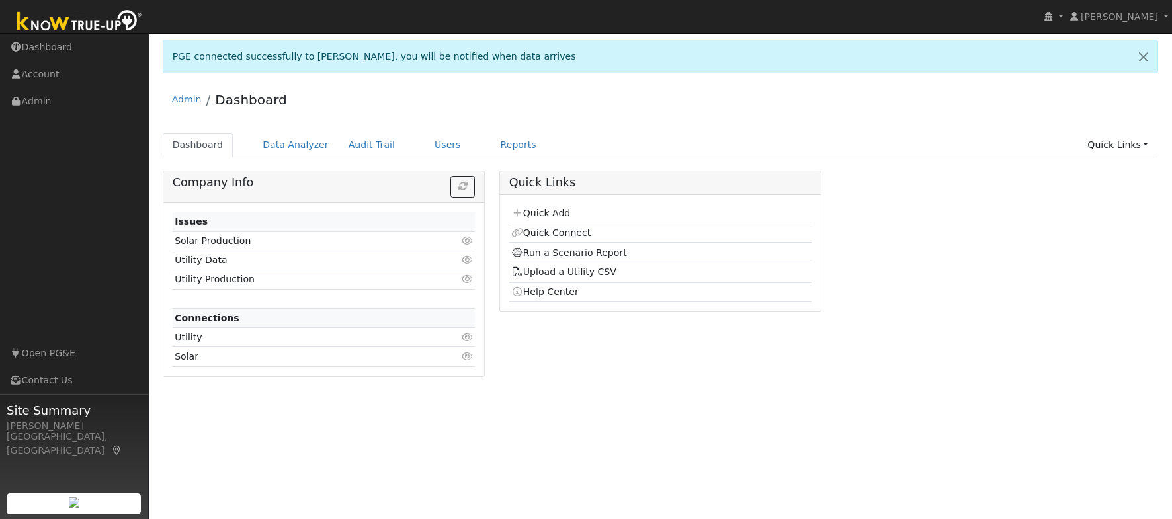
click at [544, 251] on link "Run a Scenario Report" at bounding box center [569, 252] width 116 height 11
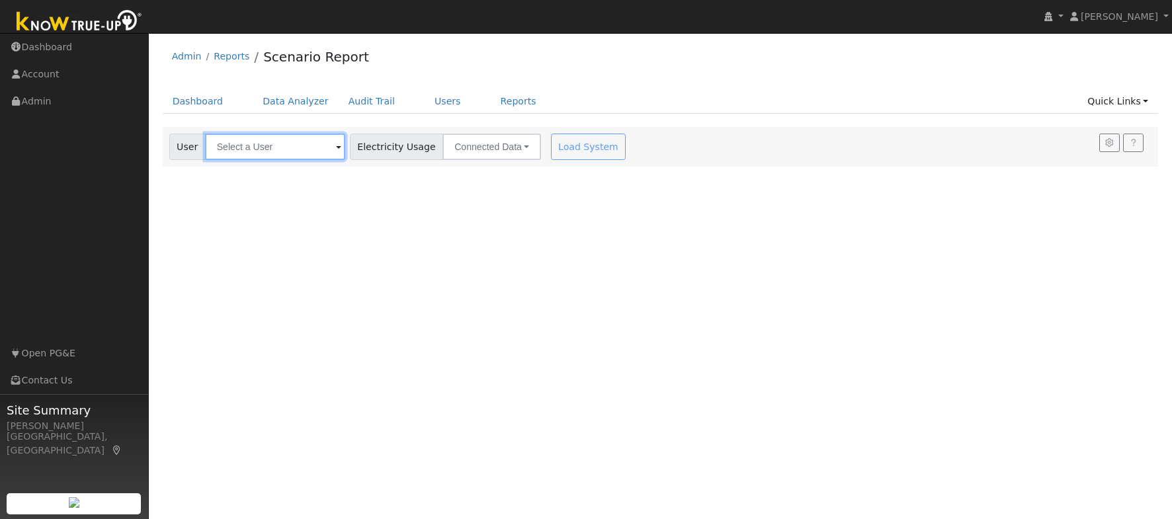
click at [243, 143] on input "text" at bounding box center [275, 147] width 140 height 26
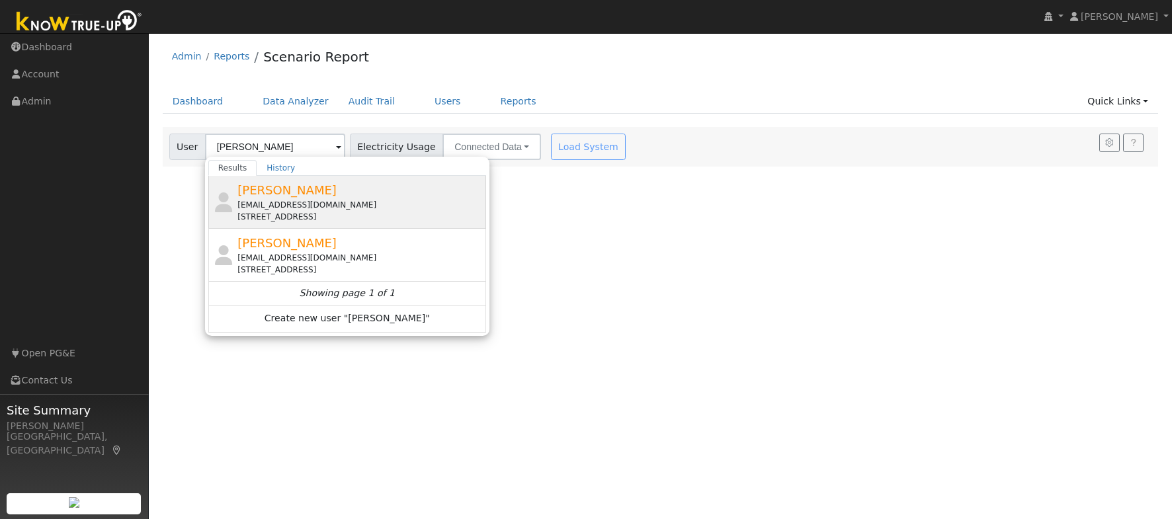
click at [385, 210] on div "[EMAIL_ADDRESS][DOMAIN_NAME]" at bounding box center [359, 205] width 245 height 12
type input "[PERSON_NAME]"
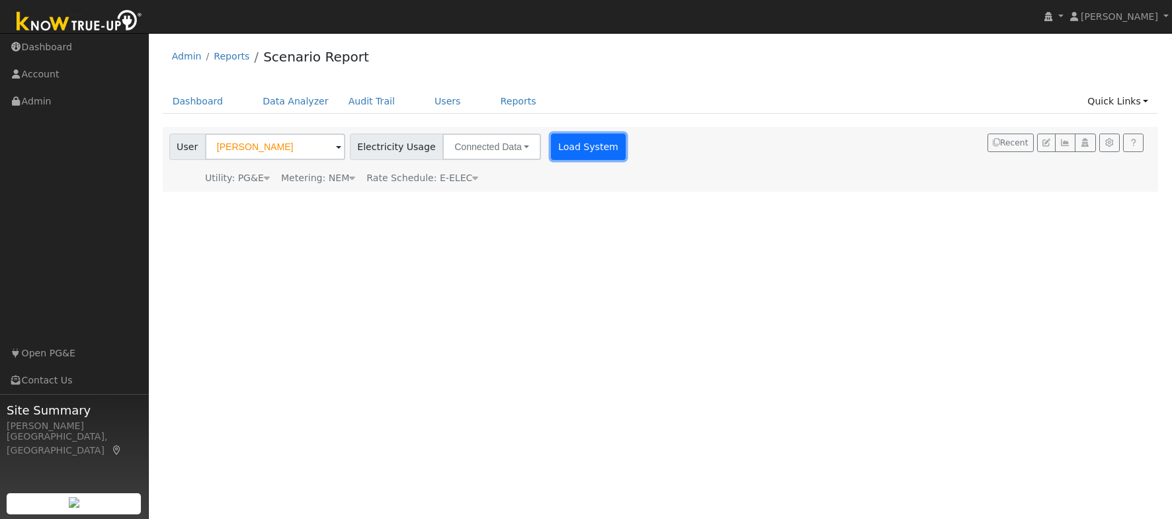
click at [567, 149] on button "Load System" at bounding box center [588, 147] width 75 height 26
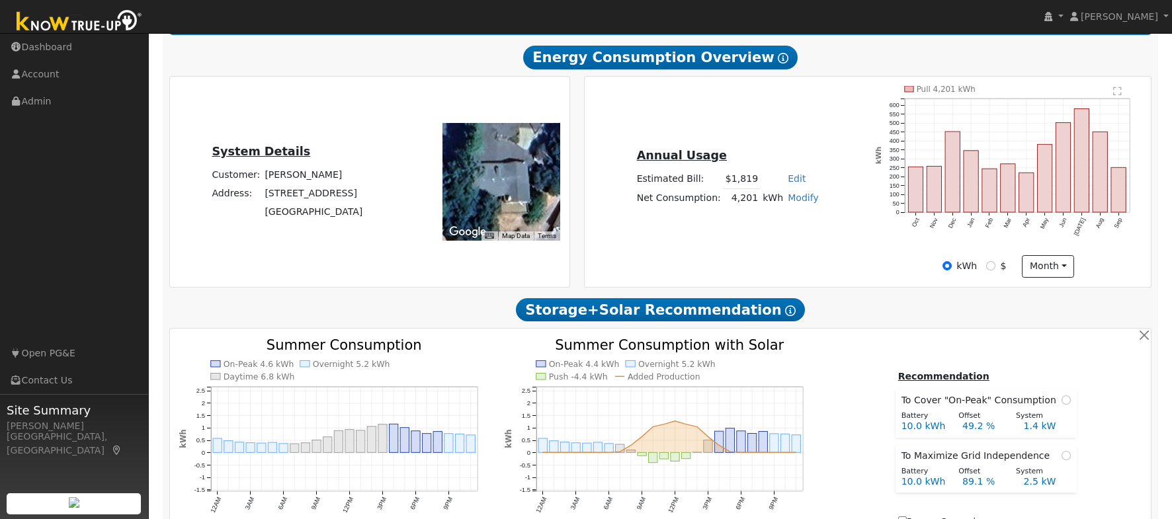
scroll to position [228, 0]
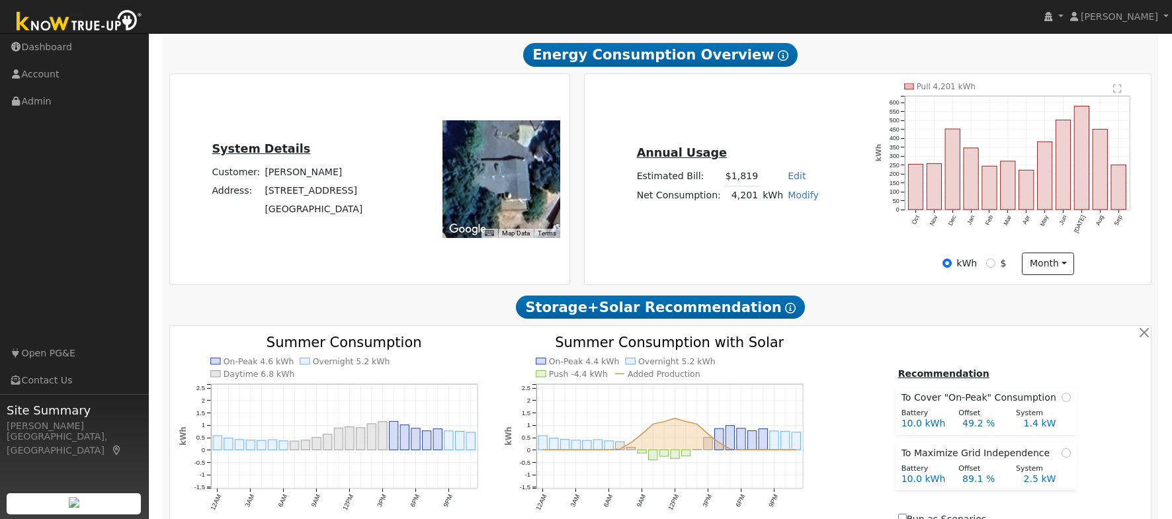
click at [1121, 264] on div "kWh $ month Day Month" at bounding box center [1008, 264] width 280 height 22
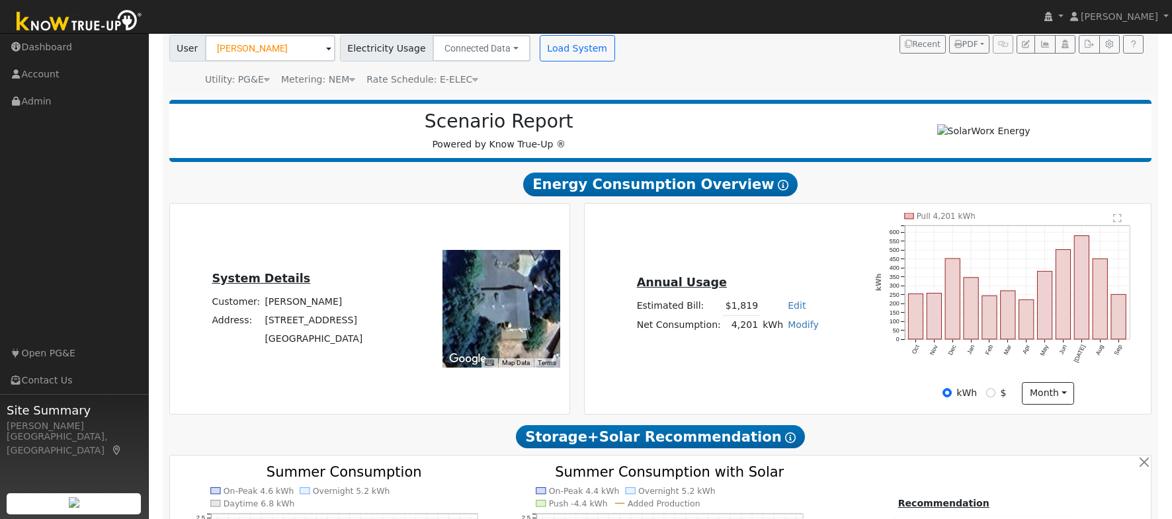
scroll to position [0, 0]
